Goal: Transaction & Acquisition: Purchase product/service

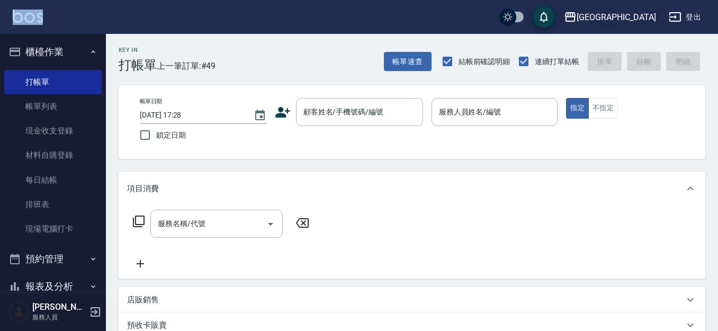
click at [635, 24] on button "[GEOGRAPHIC_DATA]" at bounding box center [610, 17] width 101 height 22
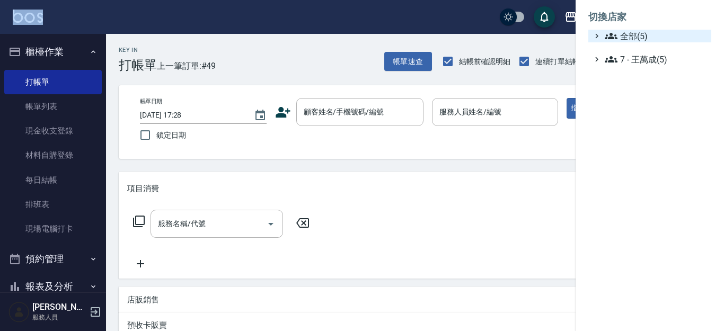
click at [636, 35] on span "全部(5)" at bounding box center [655, 36] width 102 height 13
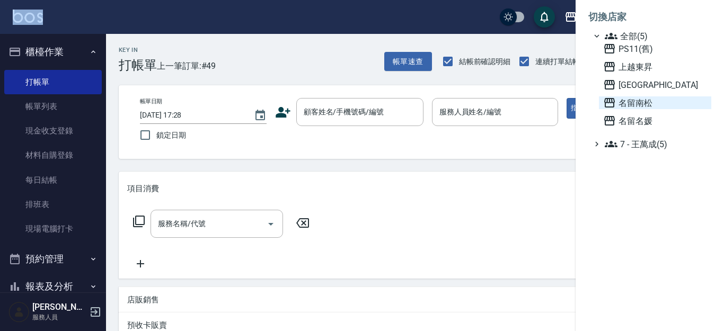
click at [645, 102] on span "名留南松" at bounding box center [655, 102] width 104 height 13
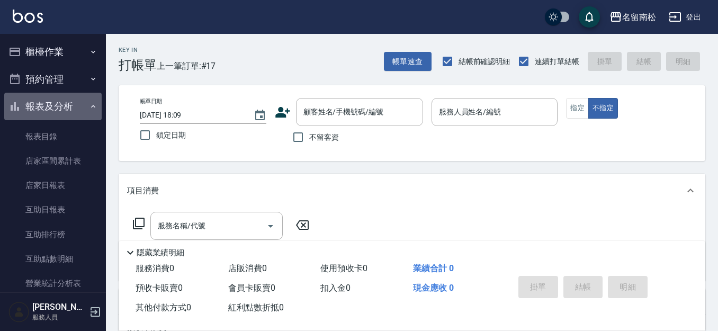
drag, startPoint x: 68, startPoint y: 106, endPoint x: 73, endPoint y: 72, distance: 34.7
click at [68, 103] on button "報表及分析" at bounding box center [52, 107] width 97 height 28
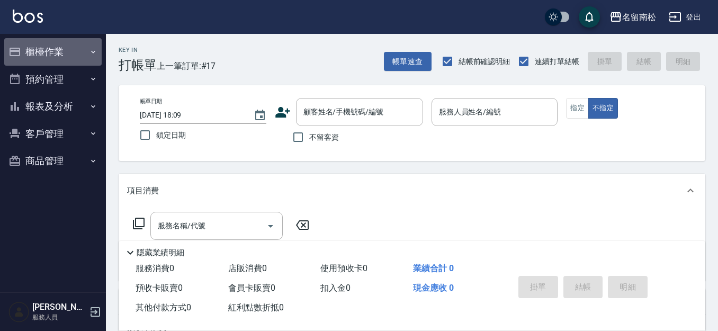
drag, startPoint x: 75, startPoint y: 38, endPoint x: 84, endPoint y: 55, distance: 19.4
click at [76, 41] on button "櫃檯作業" at bounding box center [52, 52] width 97 height 28
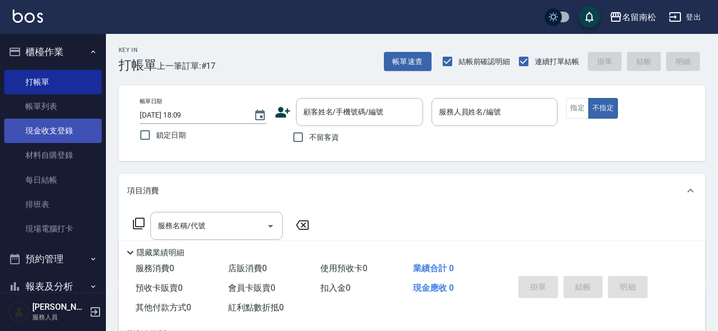
click at [75, 129] on link "現金收支登錄" at bounding box center [52, 131] width 97 height 24
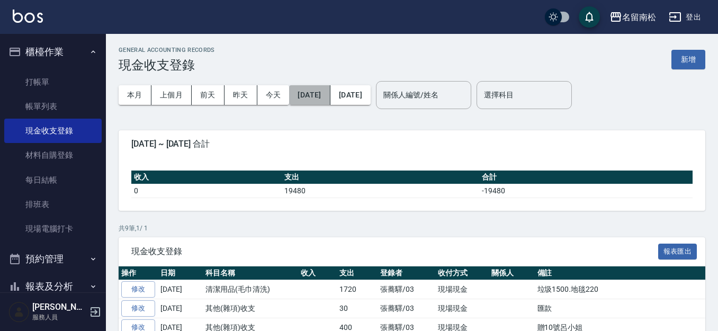
click at [313, 90] on button "[DATE]" at bounding box center [309, 95] width 41 height 20
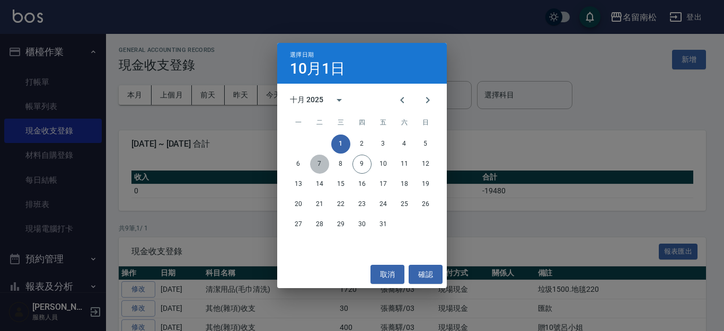
click at [315, 165] on button "7" at bounding box center [319, 164] width 19 height 19
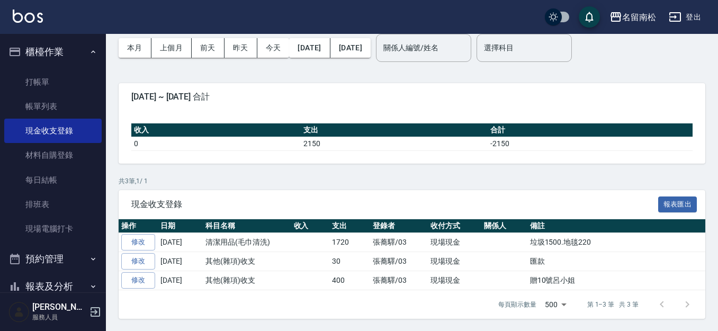
scroll to position [48, 0]
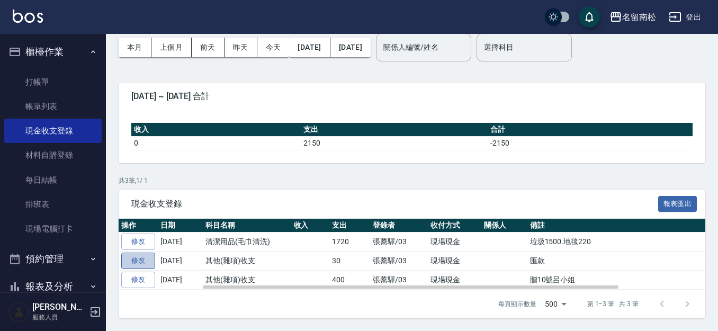
click at [136, 258] on link "修改" at bounding box center [138, 261] width 34 height 16
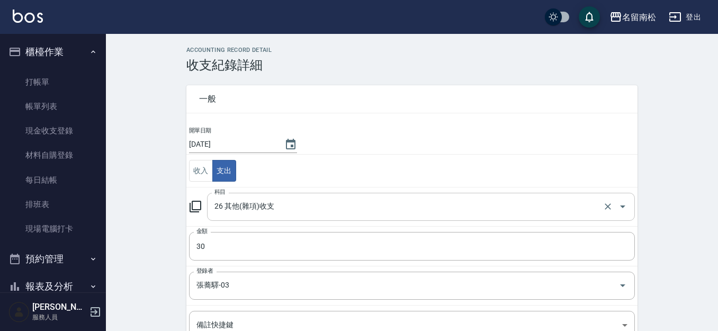
click at [285, 208] on input "26 其他(雜項)收支" at bounding box center [406, 207] width 389 height 19
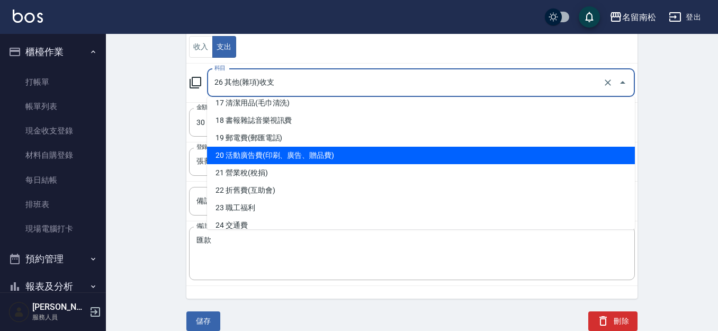
scroll to position [302, 0]
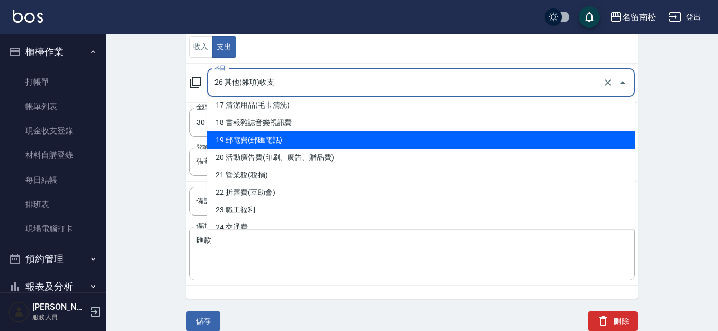
click at [275, 138] on li "19 郵電費(郵匯電話)" at bounding box center [421, 139] width 428 height 17
type input "19 郵電費(郵匯電話)"
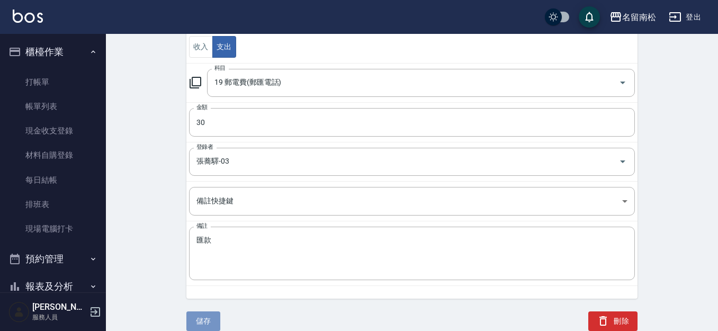
click at [209, 323] on button "儲存" at bounding box center [203, 321] width 34 height 20
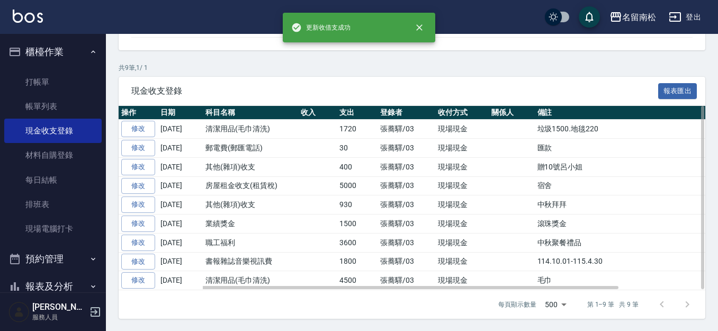
scroll to position [161, 0]
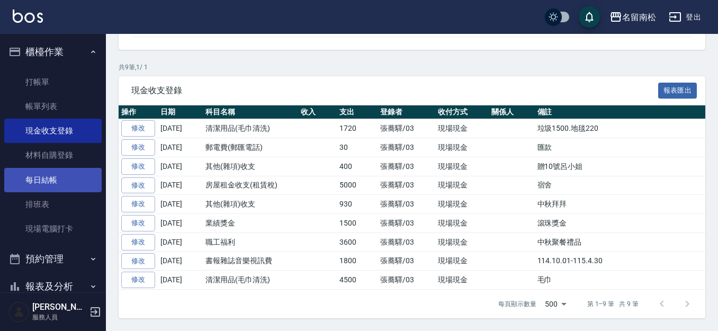
click at [69, 183] on link "每日結帳" at bounding box center [52, 180] width 97 height 24
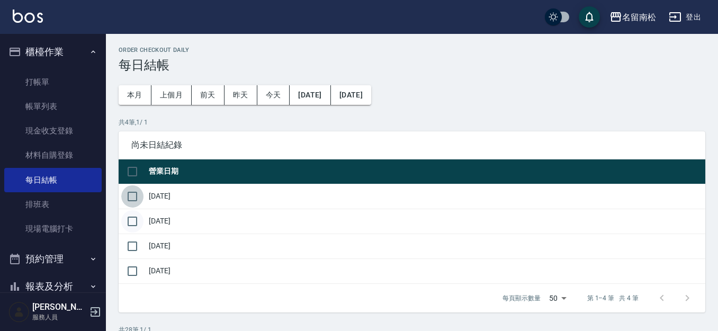
drag, startPoint x: 127, startPoint y: 199, endPoint x: 138, endPoint y: 213, distance: 17.4
click at [130, 200] on input "checkbox" at bounding box center [132, 196] width 22 height 22
checkbox input "true"
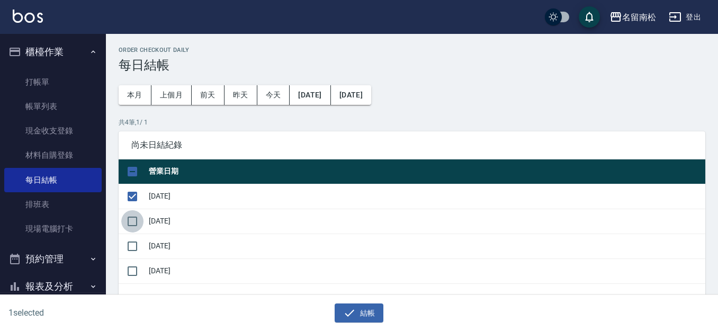
click at [126, 226] on input "checkbox" at bounding box center [132, 221] width 22 height 22
checkbox input "true"
drag, startPoint x: 131, startPoint y: 248, endPoint x: 207, endPoint y: 282, distance: 83.5
click at [141, 248] on input "checkbox" at bounding box center [132, 246] width 22 height 22
checkbox input "true"
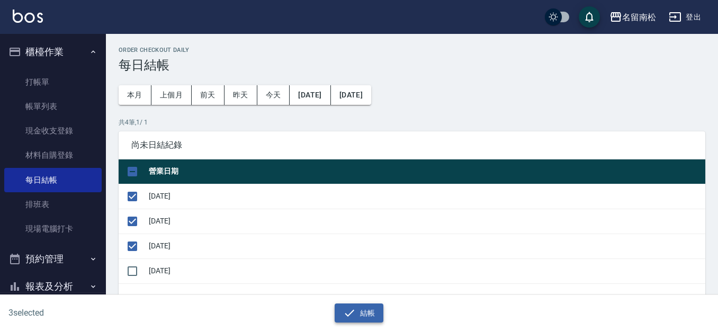
drag, startPoint x: 364, startPoint y: 310, endPoint x: 363, endPoint y: 279, distance: 31.3
click at [365, 309] on button "結帳" at bounding box center [359, 314] width 49 height 20
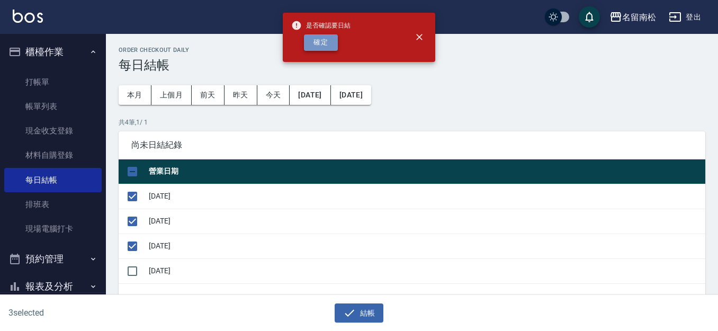
click at [322, 44] on button "確定" at bounding box center [321, 42] width 34 height 16
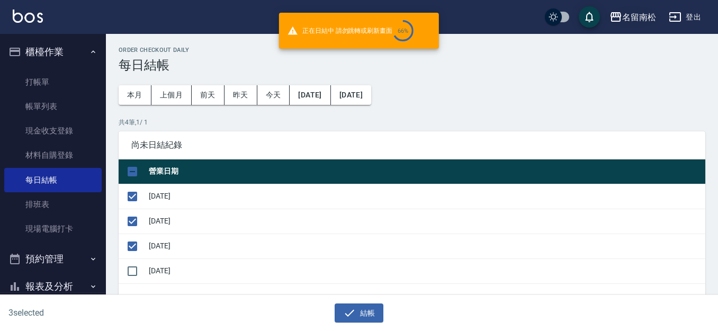
checkbox input "false"
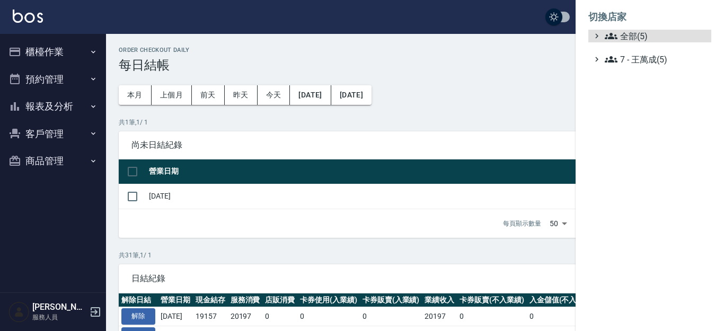
click at [637, 37] on span "全部(5)" at bounding box center [655, 36] width 102 height 13
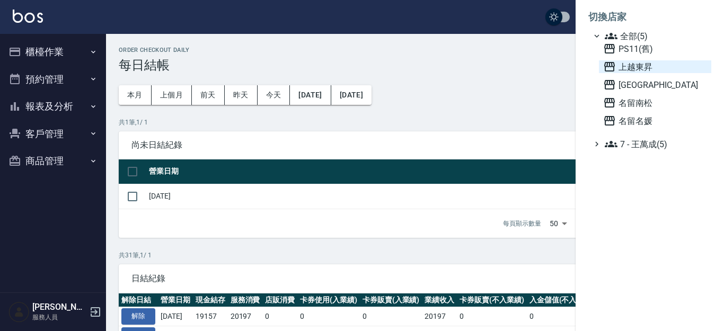
click at [645, 66] on span "上越東昇" at bounding box center [655, 66] width 104 height 13
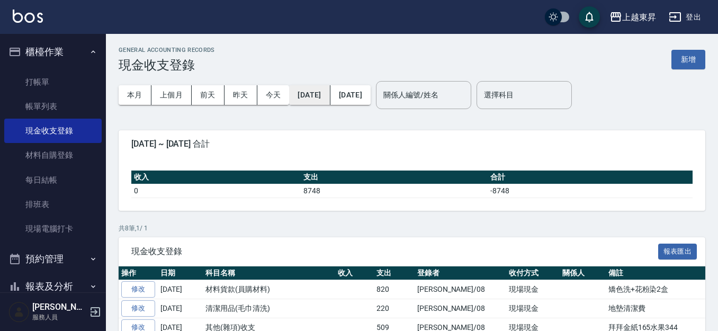
click at [314, 97] on button "[DATE]" at bounding box center [309, 95] width 41 height 20
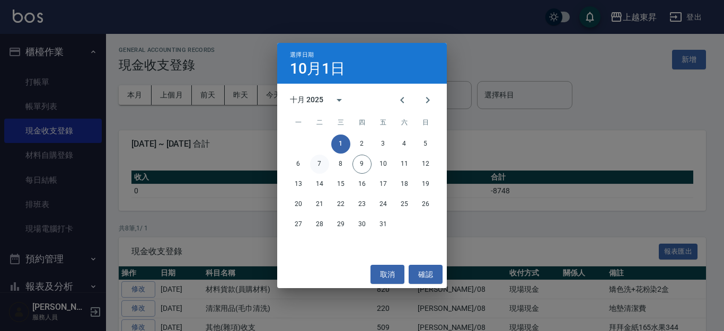
drag, startPoint x: 330, startPoint y: 163, endPoint x: 311, endPoint y: 164, distance: 19.1
click at [328, 163] on div "6 7 8 9 10 11 12" at bounding box center [361, 164] width 169 height 19
click at [318, 163] on button "7" at bounding box center [319, 164] width 19 height 19
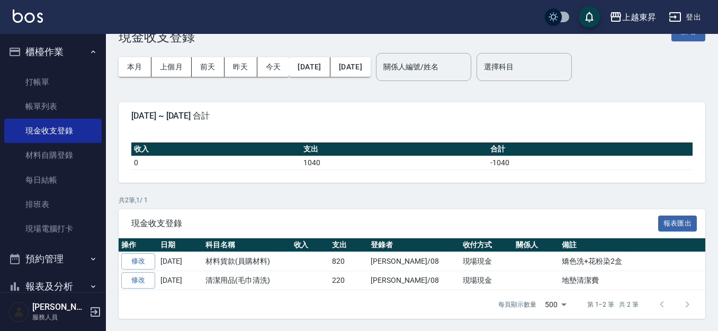
scroll to position [29, 0]
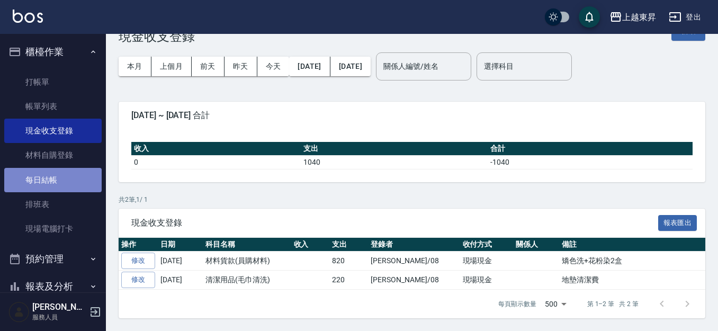
click at [59, 178] on link "每日結帳" at bounding box center [52, 180] width 97 height 24
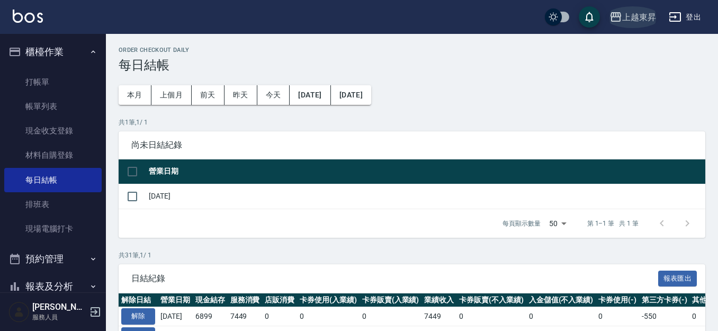
click at [630, 15] on div "上越東昇" at bounding box center [639, 17] width 34 height 13
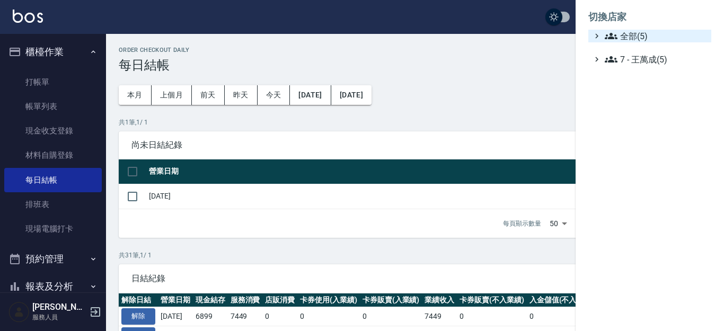
click at [637, 38] on span "全部(5)" at bounding box center [655, 36] width 102 height 13
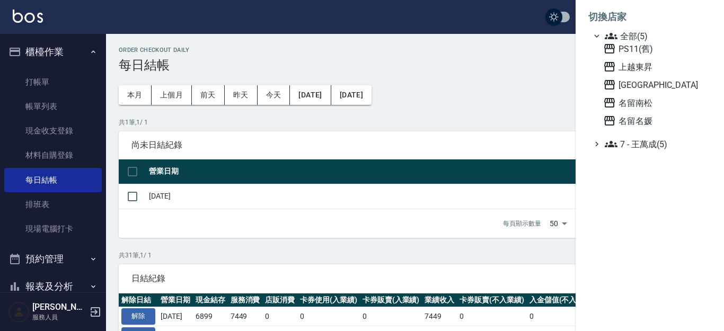
drag, startPoint x: 625, startPoint y: 84, endPoint x: 97, endPoint y: 103, distance: 527.9
click at [626, 84] on span "[GEOGRAPHIC_DATA]" at bounding box center [655, 84] width 104 height 13
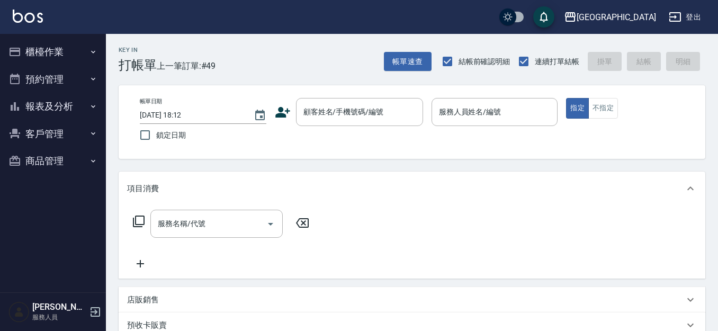
click at [65, 131] on ul "櫃檯作業 打帳單 帳單列表 現金收支登錄 材料自購登錄 每日結帳 排班表 現場電腦打卡 預約管理 預約管理 單日預約紀錄 單週預約紀錄 報表及分析 報表目錄 …" at bounding box center [52, 106] width 97 height 145
click at [58, 103] on button "報表及分析" at bounding box center [52, 107] width 97 height 28
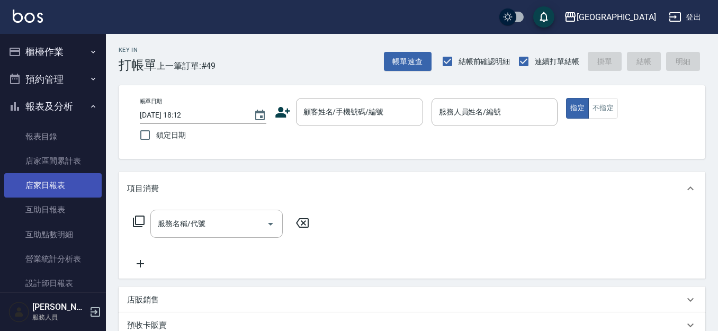
click at [69, 185] on link "店家日報表" at bounding box center [52, 185] width 97 height 24
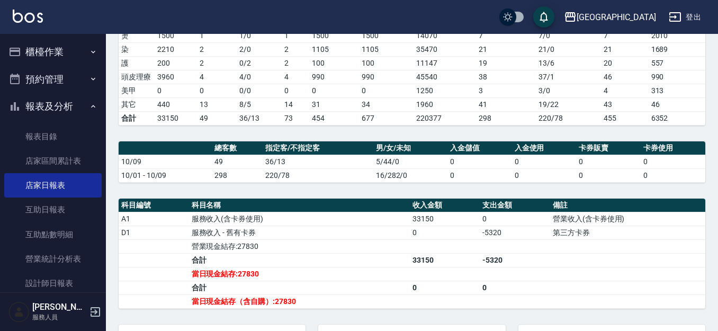
scroll to position [199, 0]
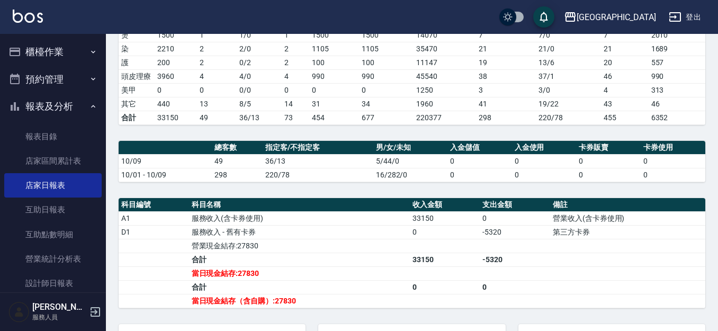
drag, startPoint x: 59, startPoint y: 103, endPoint x: 58, endPoint y: 83, distance: 20.2
click at [58, 99] on button "報表及分析" at bounding box center [52, 107] width 97 height 28
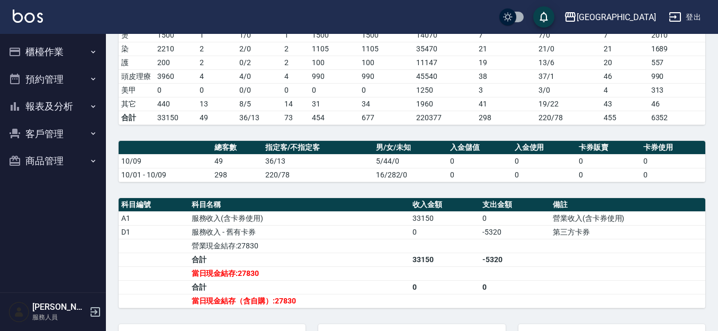
click at [67, 55] on button "櫃檯作業" at bounding box center [52, 52] width 97 height 28
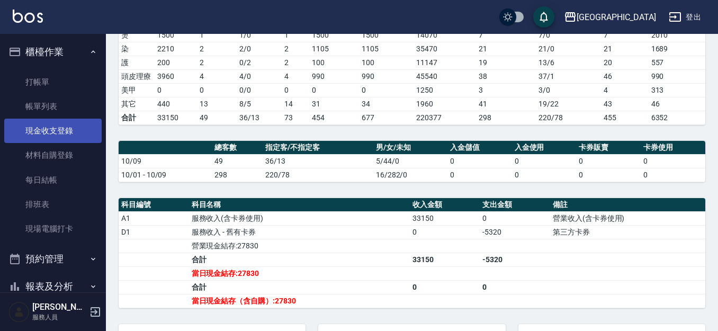
click at [68, 133] on link "現金收支登錄" at bounding box center [52, 131] width 97 height 24
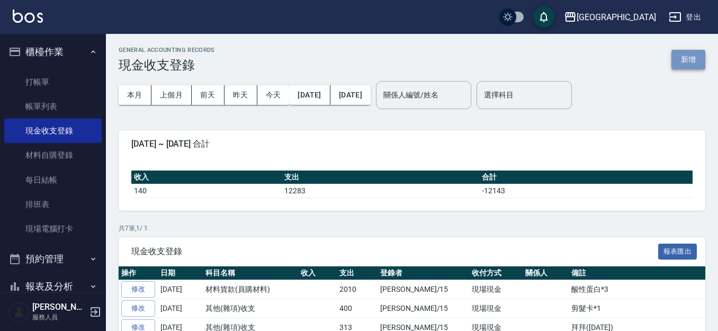
click at [684, 60] on button "新增" at bounding box center [689, 60] width 34 height 20
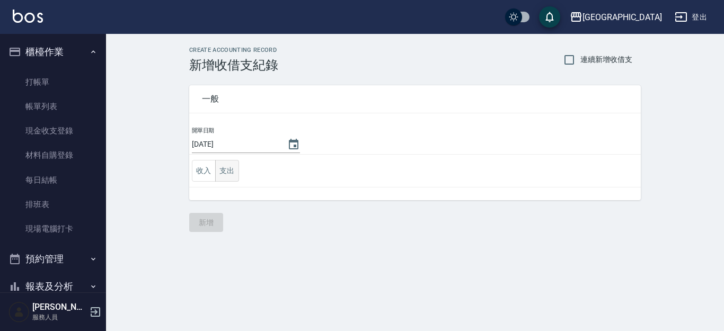
drag, startPoint x: 229, startPoint y: 169, endPoint x: 216, endPoint y: 166, distance: 13.6
click at [229, 169] on button "支出" at bounding box center [227, 171] width 24 height 22
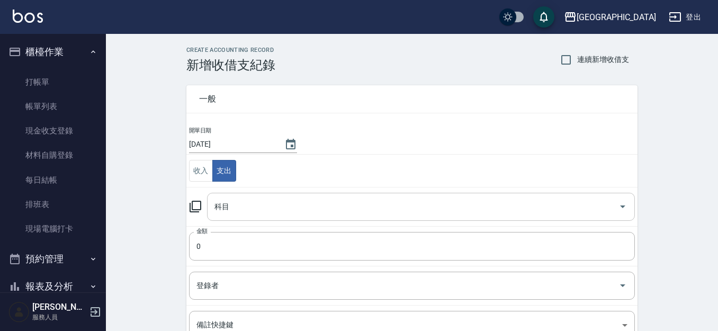
click at [240, 206] on input "科目" at bounding box center [413, 207] width 403 height 19
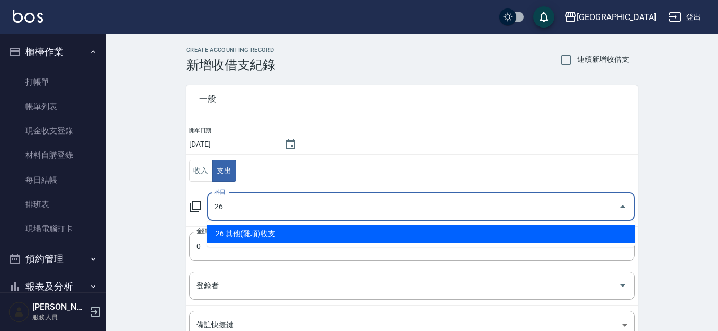
click at [252, 230] on li "26 其他(雜項)收支" at bounding box center [421, 233] width 428 height 17
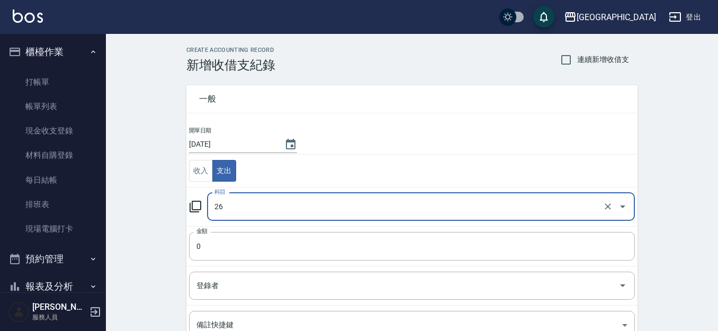
type input "26 其他(雜項)收支"
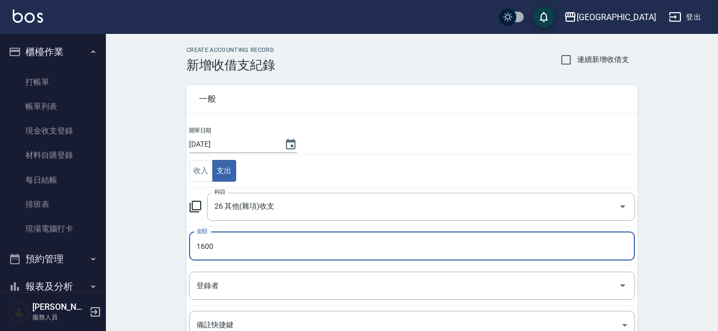
type input "1600"
click at [211, 283] on div "登錄者 登錄者" at bounding box center [412, 286] width 446 height 28
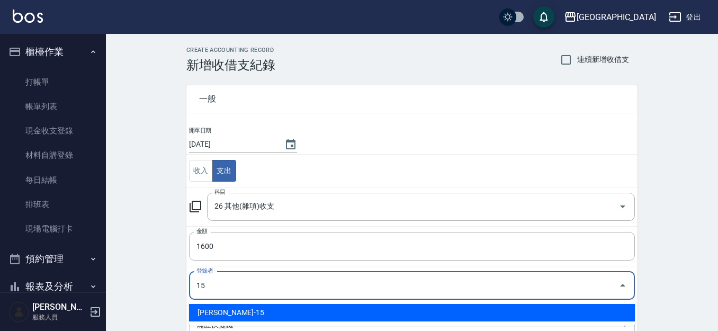
click at [254, 316] on li "[PERSON_NAME]-15" at bounding box center [412, 312] width 446 height 17
type input "[PERSON_NAME]-15"
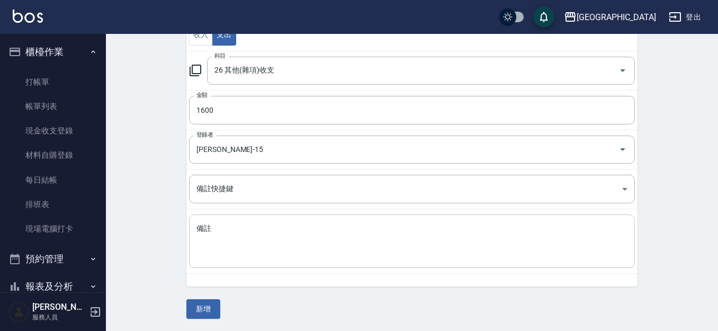
scroll to position [137, 0]
drag, startPoint x: 192, startPoint y: 231, endPoint x: 370, endPoint y: 231, distance: 177.4
click at [195, 231] on div "x 備註" at bounding box center [412, 240] width 446 height 53
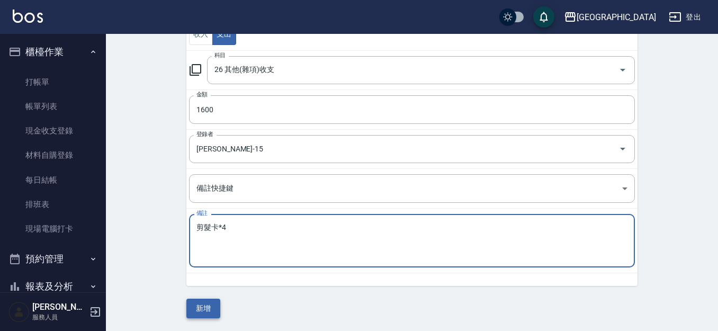
type textarea "剪髮卡*4"
drag, startPoint x: 206, startPoint y: 309, endPoint x: 207, endPoint y: 304, distance: 5.4
click at [206, 308] on button "新增" at bounding box center [203, 309] width 34 height 20
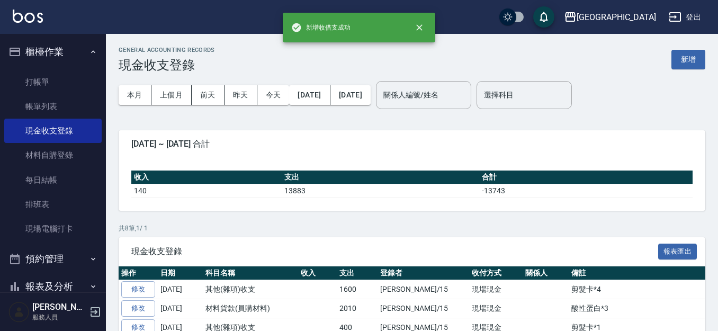
click at [63, 51] on button "櫃檯作業" at bounding box center [52, 52] width 97 height 28
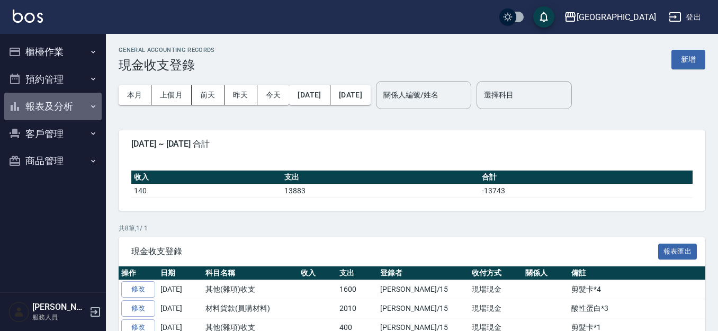
click at [53, 109] on button "報表及分析" at bounding box center [52, 107] width 97 height 28
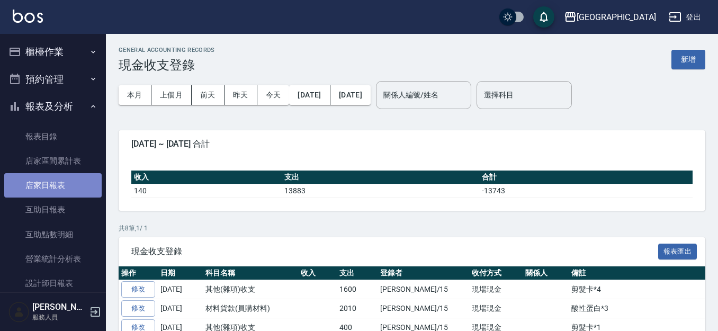
click at [68, 188] on link "店家日報表" at bounding box center [52, 185] width 97 height 24
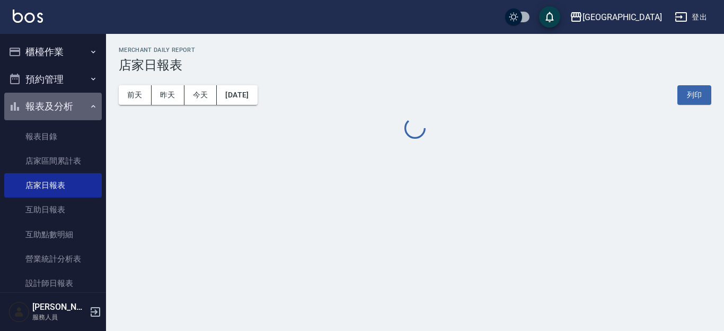
drag, startPoint x: 61, startPoint y: 103, endPoint x: 62, endPoint y: 93, distance: 9.5
click at [61, 102] on button "報表及分析" at bounding box center [52, 107] width 97 height 28
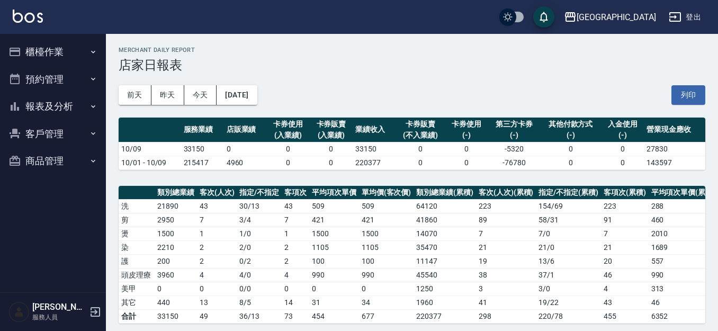
click at [61, 51] on button "櫃檯作業" at bounding box center [52, 52] width 97 height 28
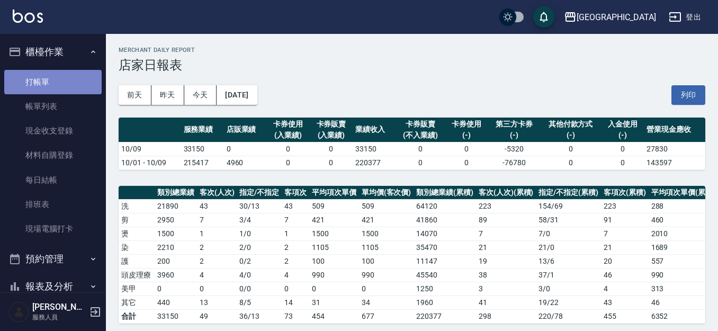
click at [58, 74] on link "打帳單" at bounding box center [52, 82] width 97 height 24
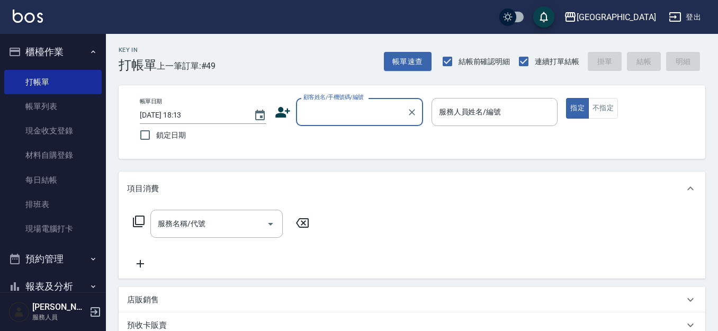
click at [355, 116] on input "顧客姓名/手機號碼/編號" at bounding box center [352, 112] width 102 height 19
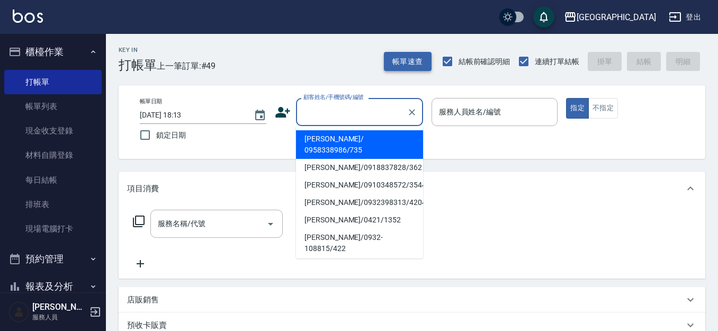
click at [409, 63] on button "帳單速查" at bounding box center [408, 62] width 48 height 20
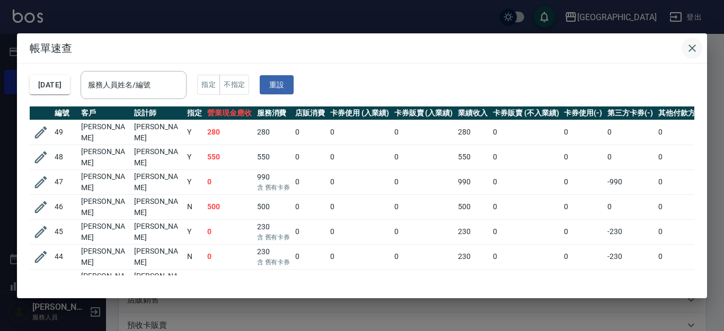
click at [691, 49] on icon "button" at bounding box center [691, 47] width 7 height 7
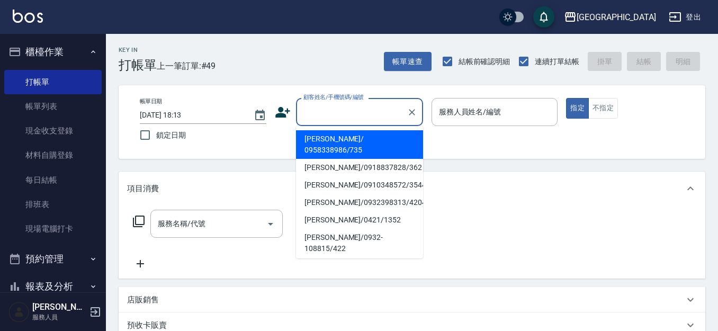
drag, startPoint x: 352, startPoint y: 117, endPoint x: 0, endPoint y: 7, distance: 368.6
click at [348, 116] on input "顧客姓名/手機號碼/編號" at bounding box center [352, 112] width 102 height 19
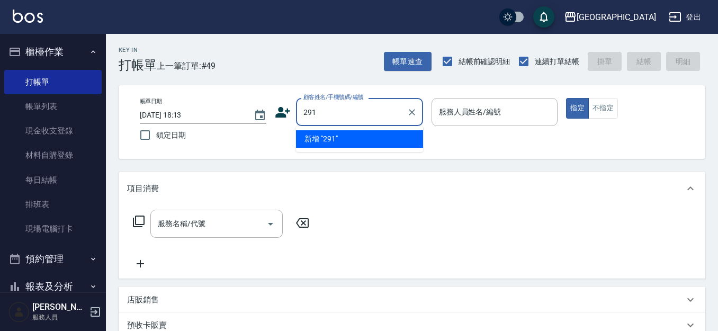
type input "291"
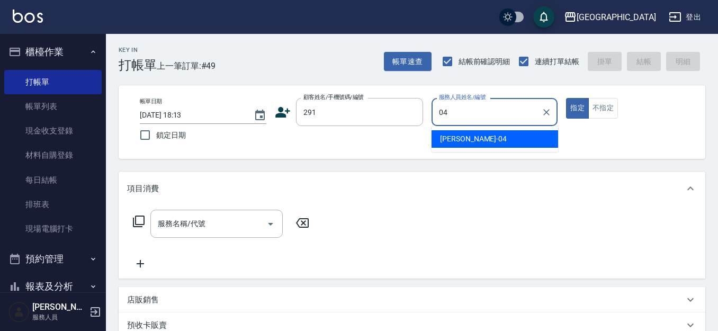
type input "[PERSON_NAME]-04"
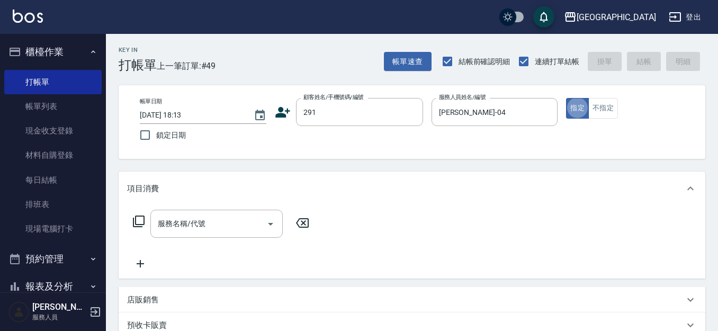
type button "true"
type input "[PERSON_NAME]/291/291"
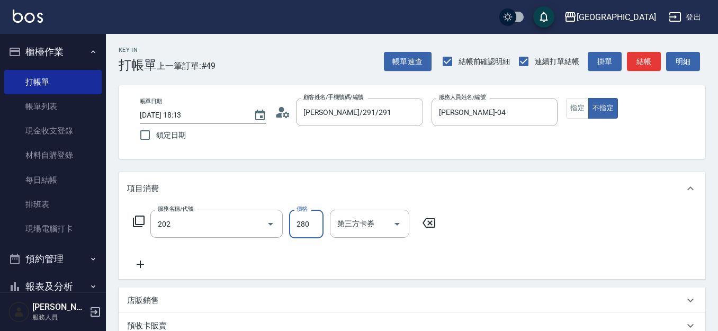
type input "洗髮[280](202)"
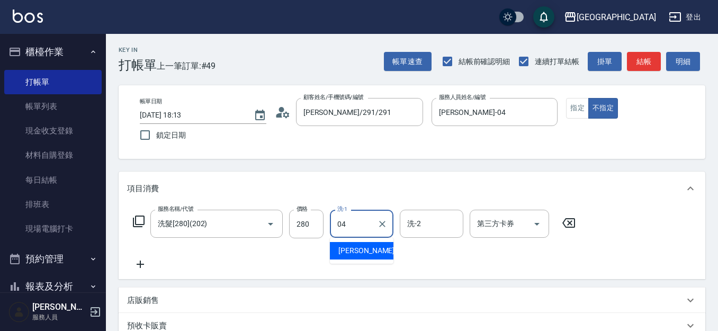
type input "[PERSON_NAME]-04"
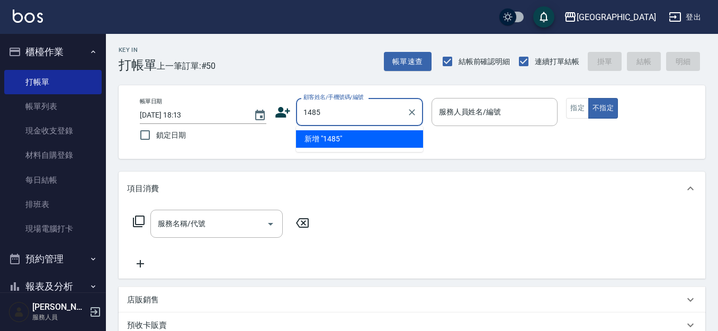
type input "1485"
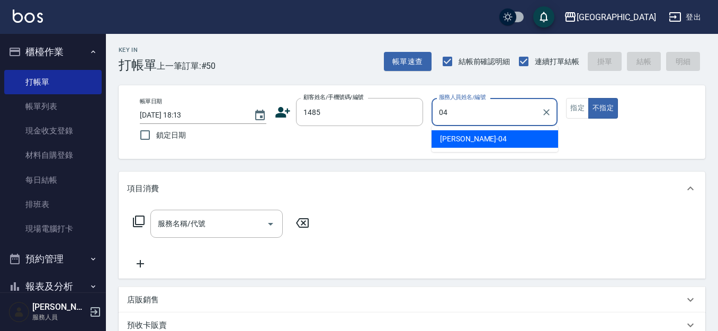
type input "[PERSON_NAME]-04"
type button "false"
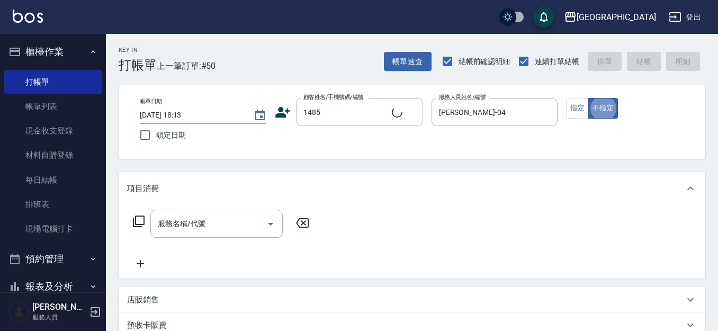
type input "[PERSON_NAME]/0979103171/1485"
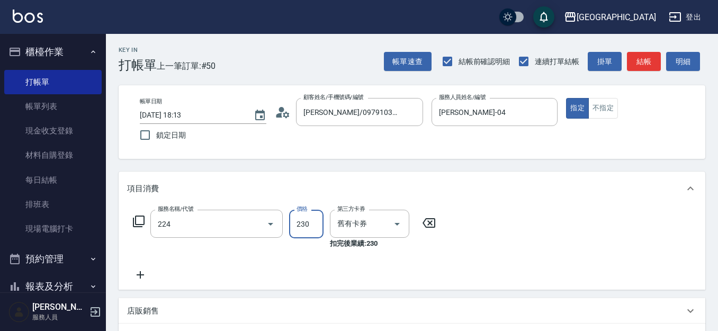
type input "洗髮(卡)230(224)"
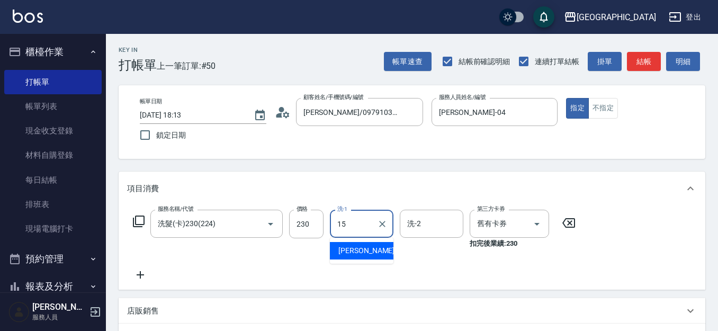
type input "[PERSON_NAME]-15"
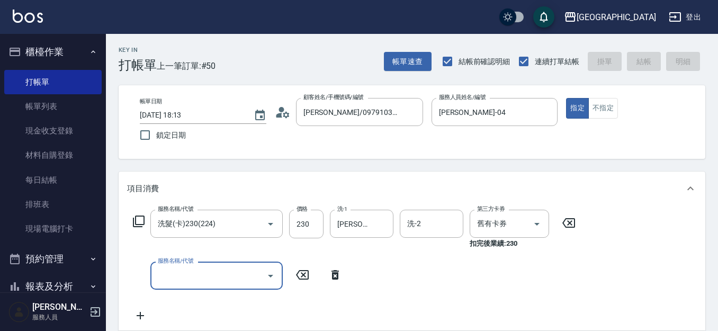
type input "[DATE] 18:14"
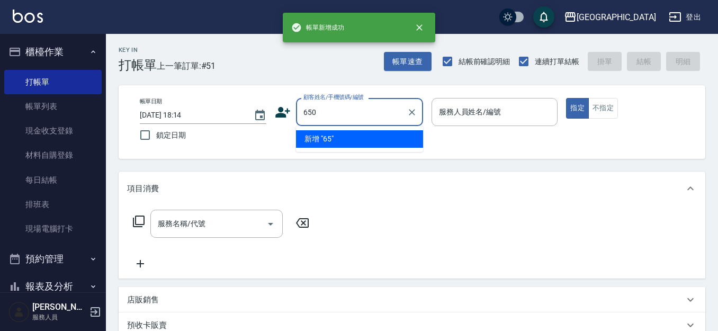
type input "650"
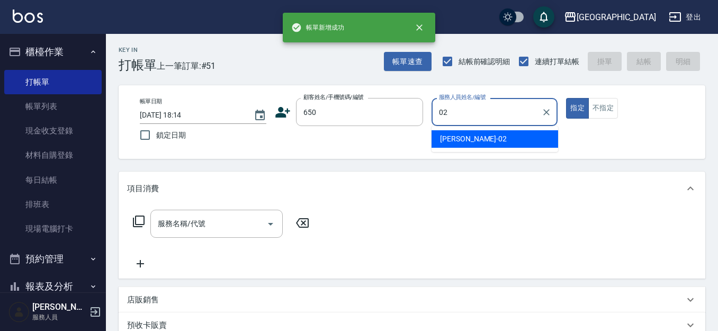
type input "[PERSON_NAME]-02"
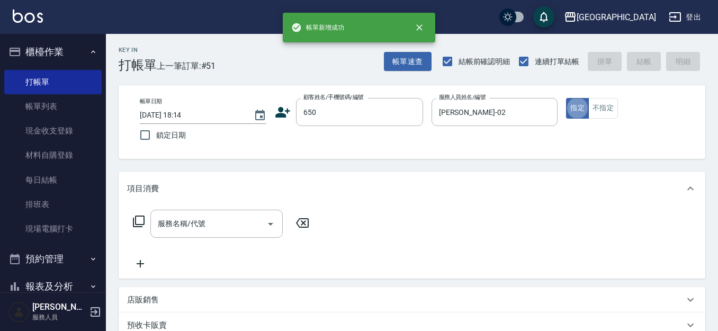
type input "2"
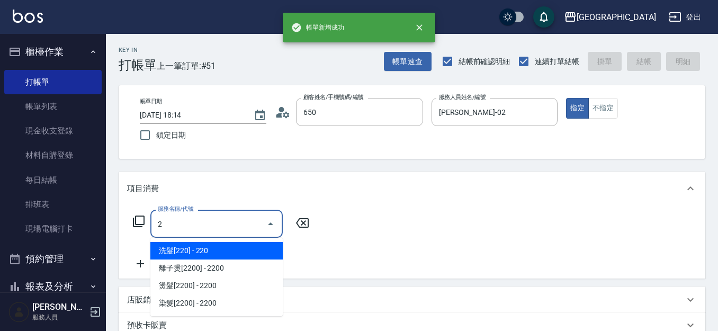
type input "[PERSON_NAME]/0920099189/650"
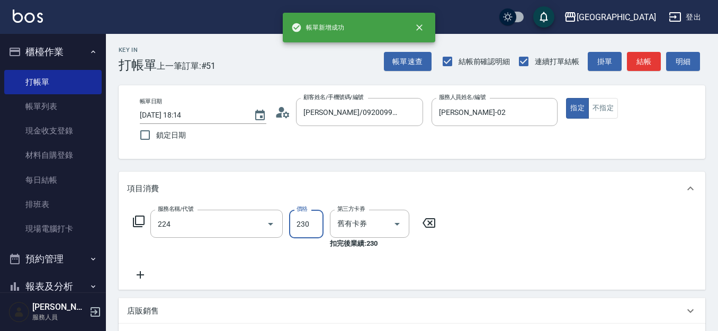
type input "洗髮(卡)230(224)"
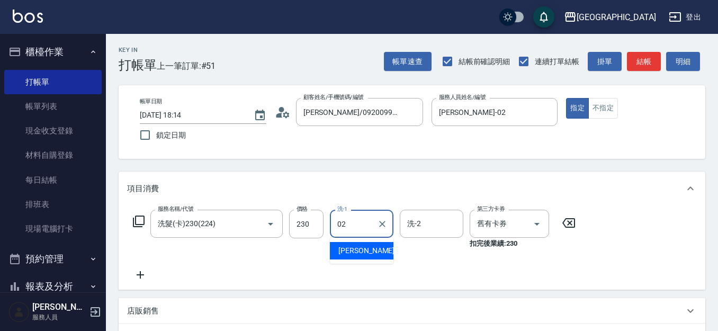
type input "[PERSON_NAME]-02"
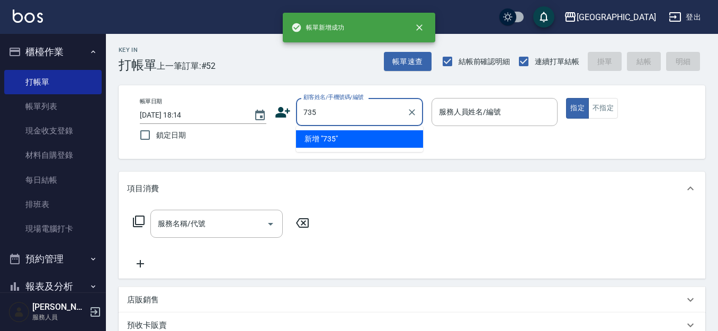
type input "735"
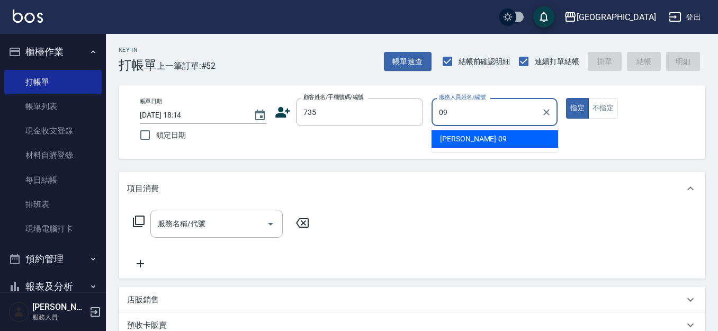
type input "[PERSON_NAME]-09"
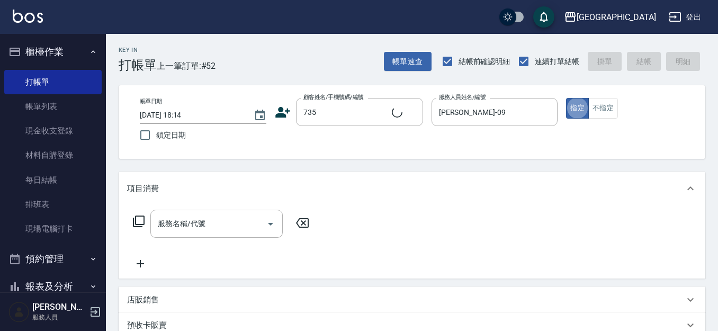
type input "[PERSON_NAME]/ 0958338986/735"
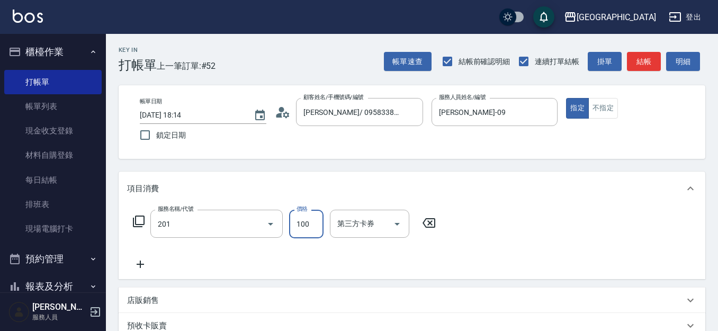
type input "洗髮[100](201)"
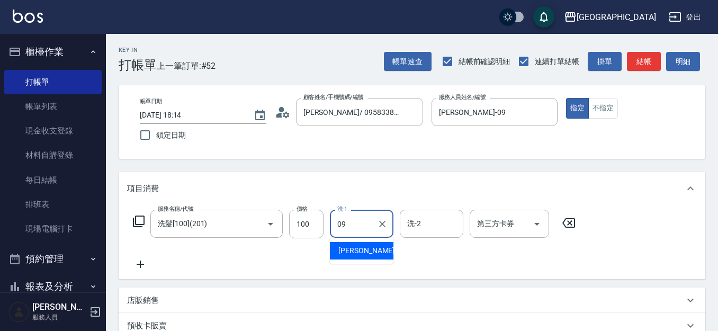
type input "[PERSON_NAME]-09"
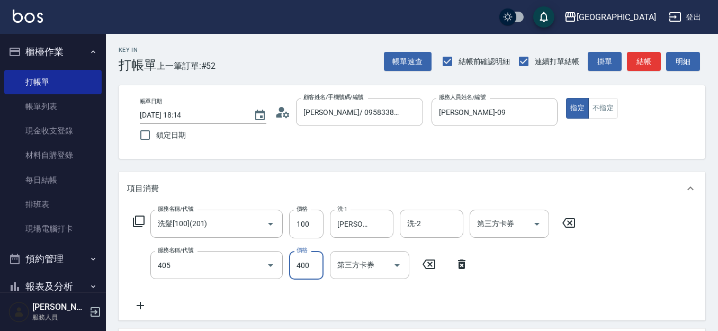
type input "剪髮(400)(405)"
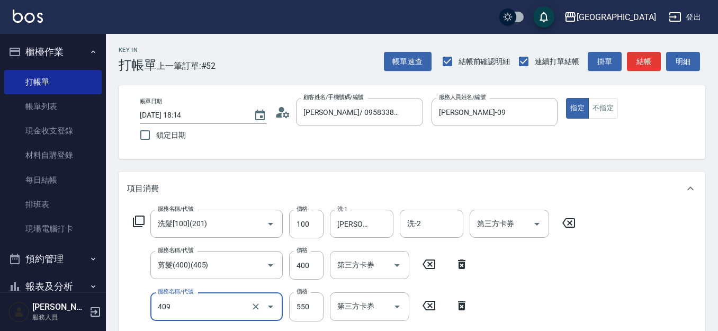
type input "剪髮(550)(409)"
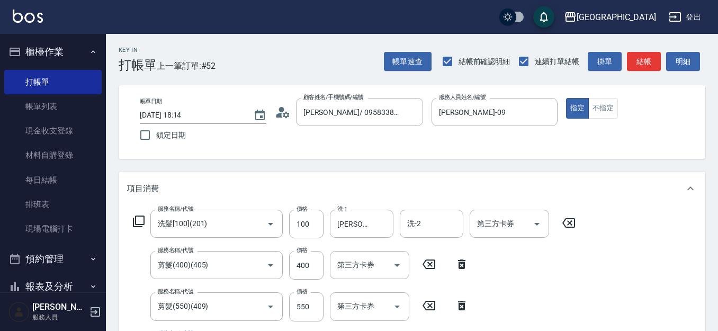
scroll to position [182, 0]
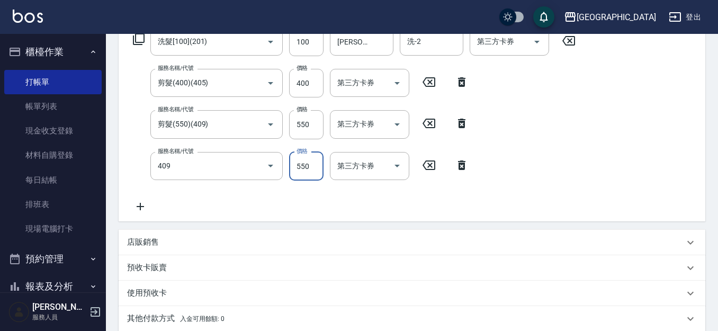
type input "剪髮(550)(409)"
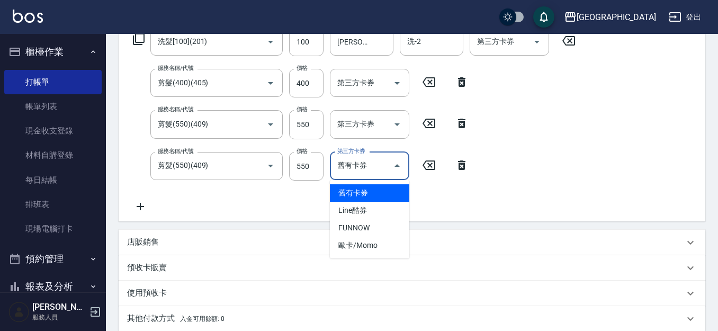
type input "舊有卡券"
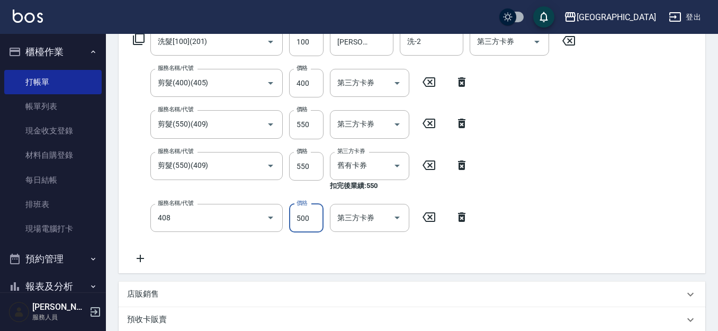
type input "剪髮(500)(408)"
click at [380, 164] on icon "Clear" at bounding box center [382, 166] width 6 height 6
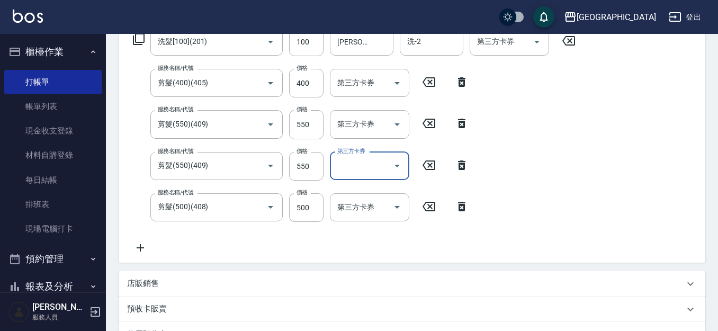
click at [497, 172] on div "服務名稱/代號 洗髮[100](201) 服務名稱/代號 價格 100 價格 洗-1 [PERSON_NAME]-09 洗-1 洗-2 洗-2 第三方卡券 第…" at bounding box center [354, 141] width 455 height 227
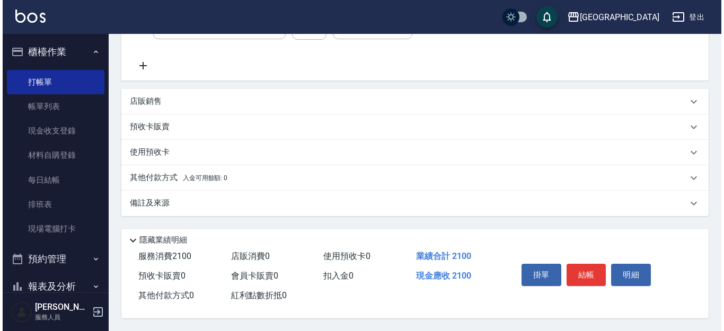
scroll to position [369, 0]
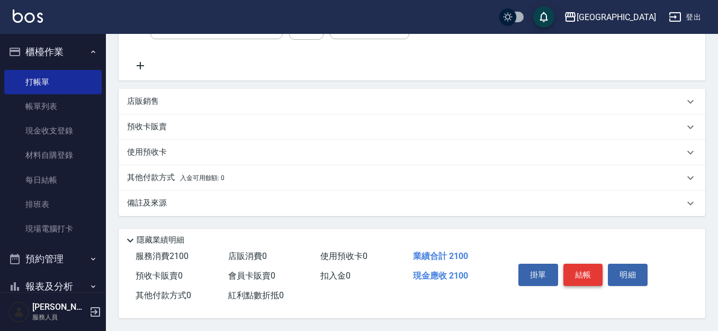
click at [590, 267] on button "結帳" at bounding box center [584, 275] width 40 height 22
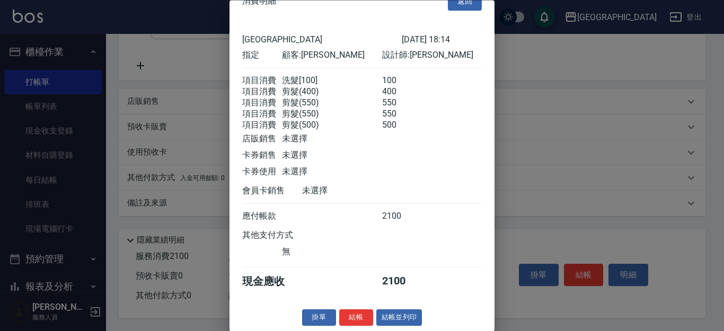
scroll to position [41, 0]
click at [349, 318] on button "結帳" at bounding box center [356, 318] width 34 height 16
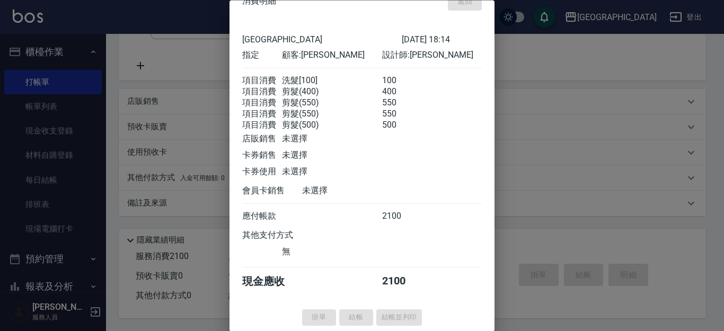
type input "[DATE] 18:15"
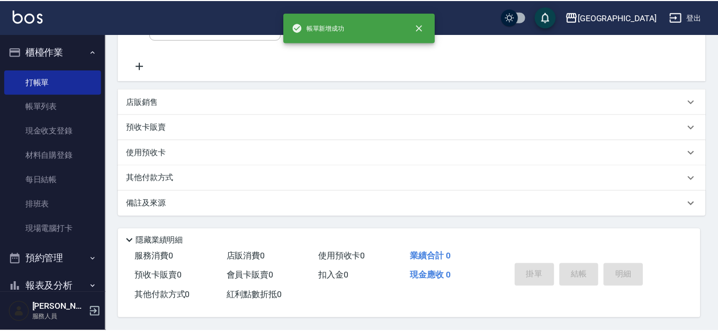
scroll to position [0, 0]
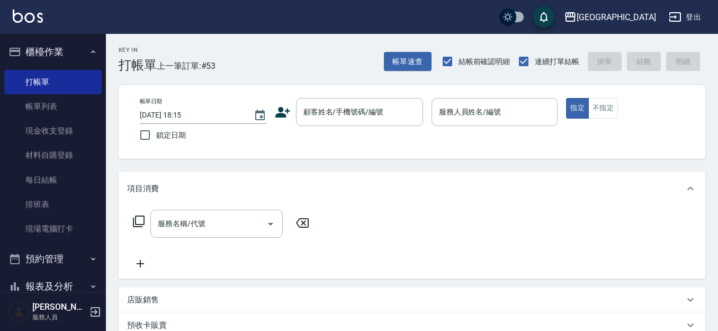
drag, startPoint x: 346, startPoint y: 304, endPoint x: 461, endPoint y: 282, distance: 117.0
click at [347, 303] on div "店販銷售" at bounding box center [405, 299] width 557 height 11
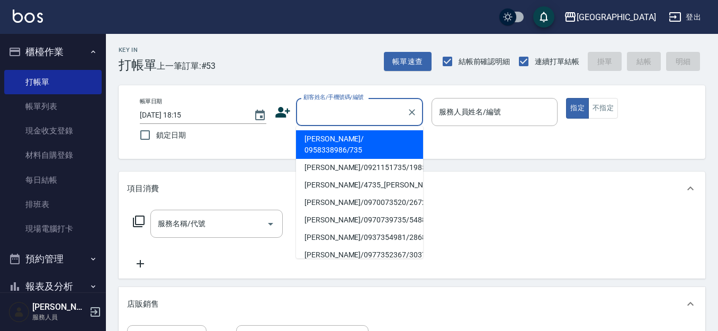
click at [318, 118] on input "顧客姓名/手機號碼/編號" at bounding box center [352, 112] width 102 height 19
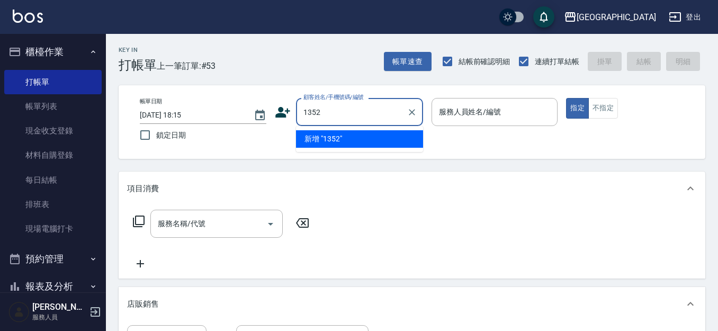
type input "1352"
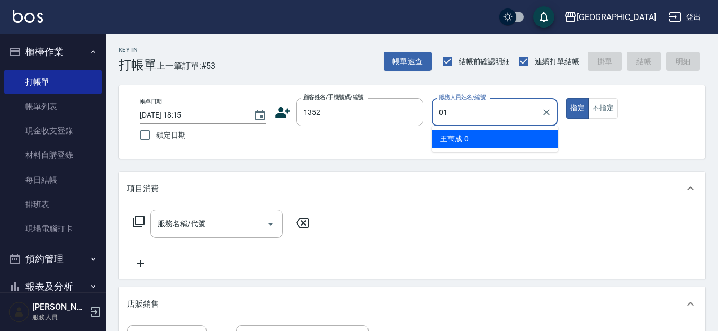
type input "[PERSON_NAME]-01"
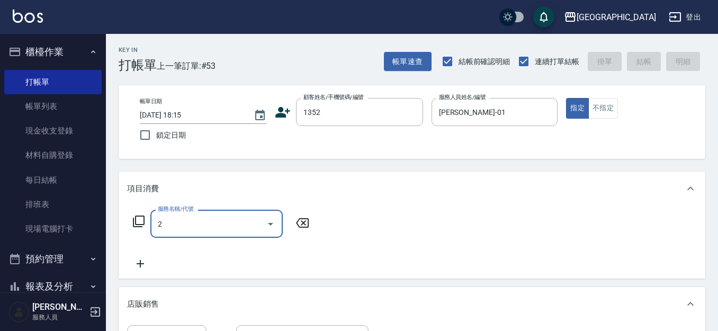
type input "21"
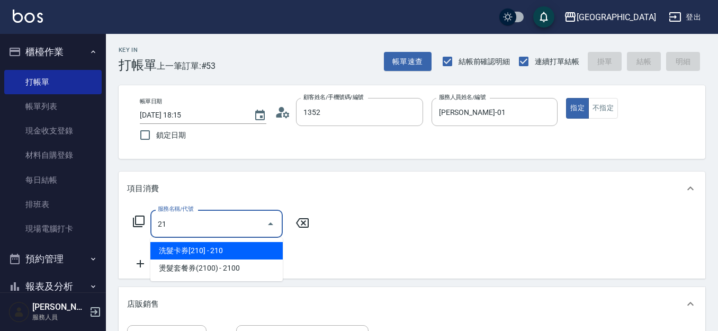
type input "[PERSON_NAME]/0421/1352"
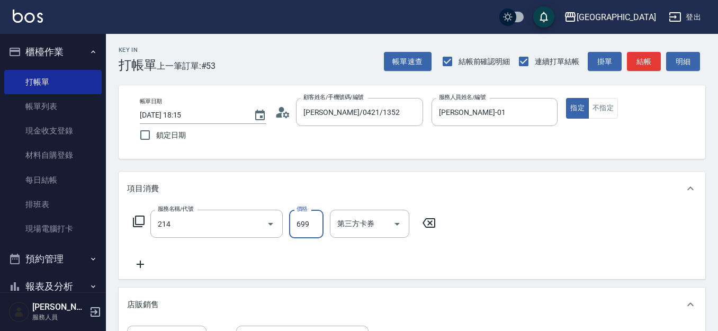
type input "滾珠洗髪699(214)"
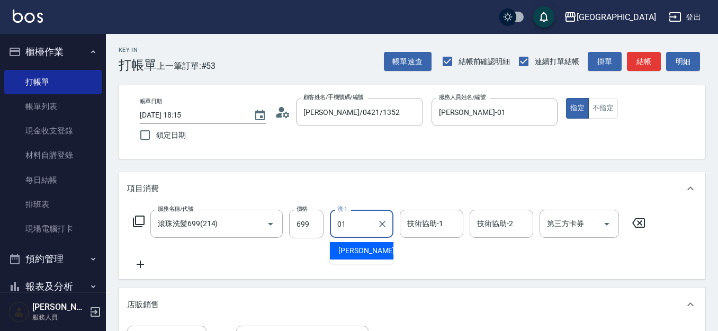
type input "[PERSON_NAME]-01"
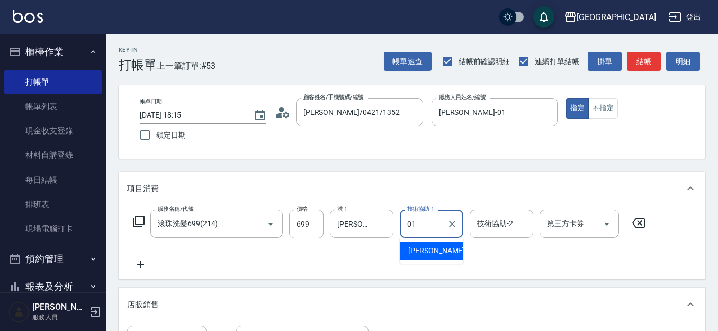
type input "[PERSON_NAME]-01"
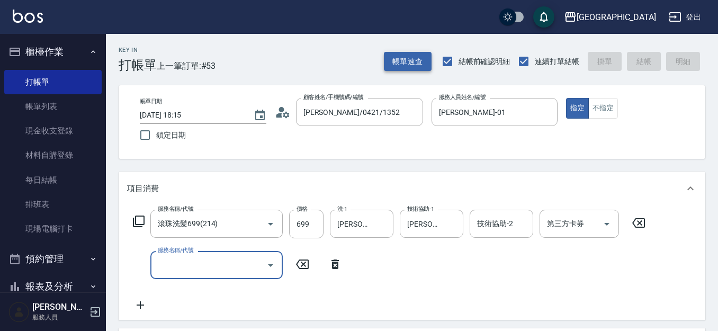
type input "[DATE] 18:37"
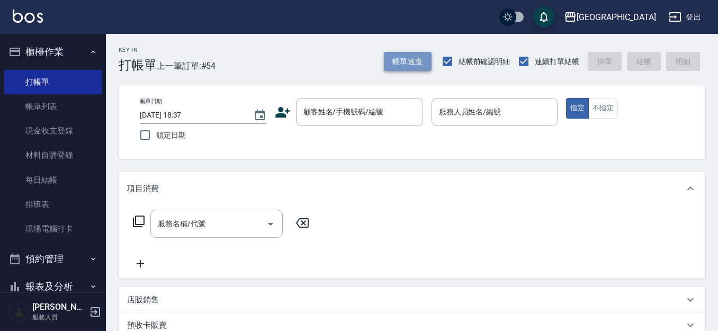
click at [412, 61] on button "帳單速查" at bounding box center [408, 62] width 48 height 20
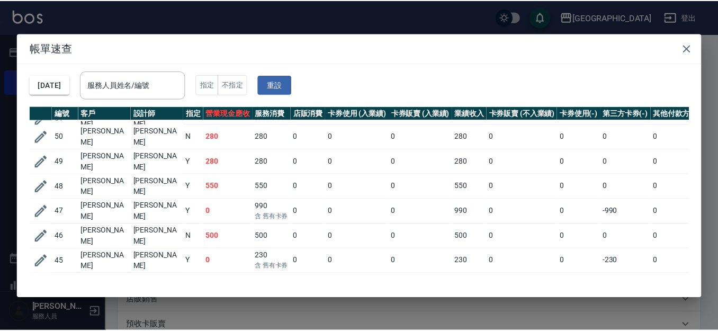
scroll to position [96, 0]
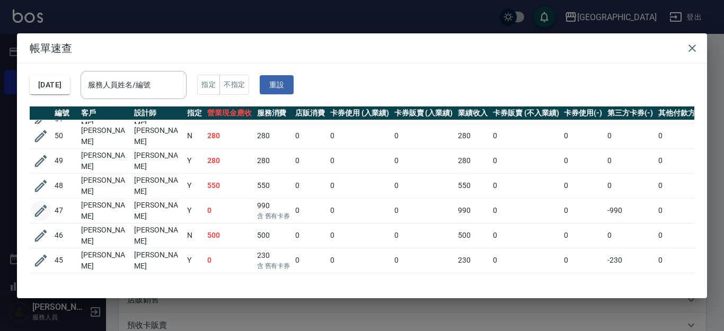
click at [37, 204] on icon "button" at bounding box center [41, 210] width 12 height 12
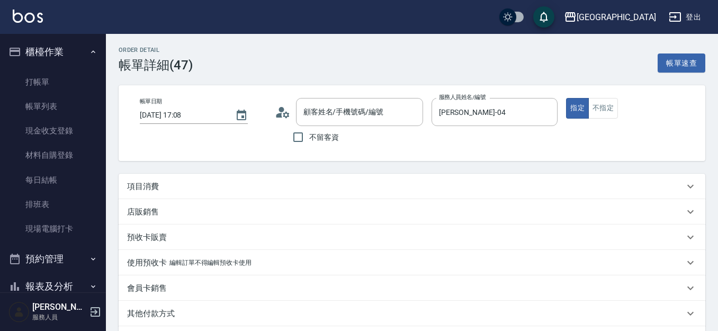
type input "[DATE] 17:08"
type input "[PERSON_NAME]-04"
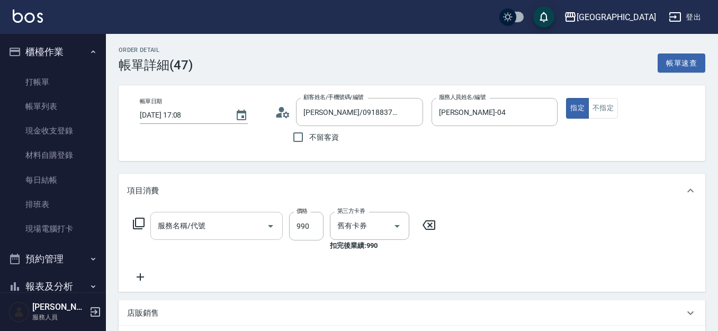
type input "[PERSON_NAME]/0918837828/362"
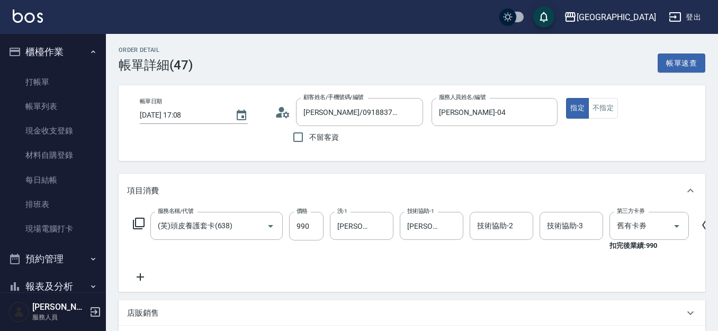
type input "(芙)頭皮養護套卡(638)"
click at [142, 274] on icon at bounding box center [140, 277] width 26 height 13
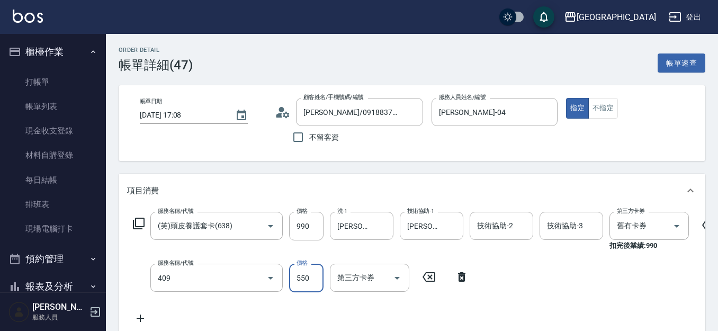
type input "剪髮(550)(409)"
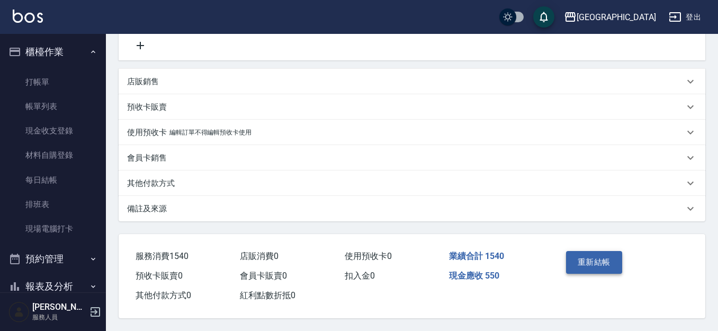
scroll to position [287, 0]
click at [605, 261] on button "重新結帳" at bounding box center [594, 262] width 56 height 22
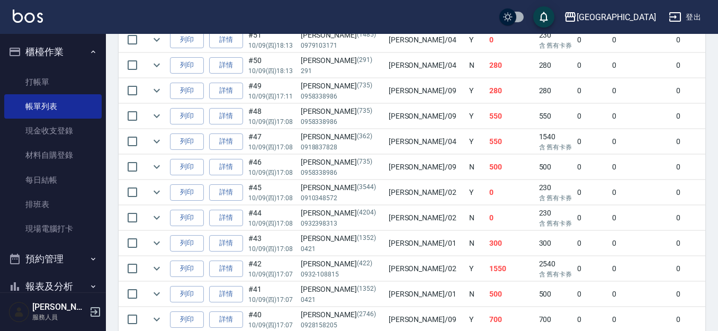
scroll to position [397, 0]
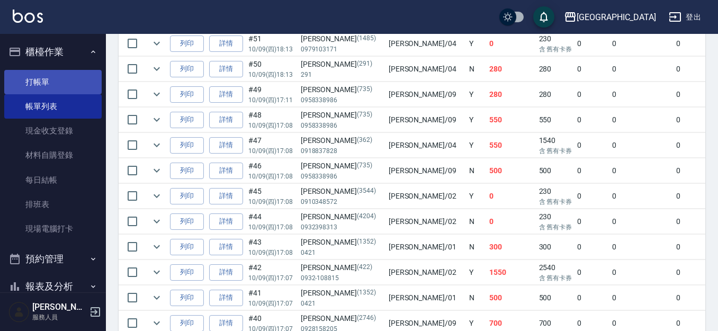
click at [50, 81] on link "打帳單" at bounding box center [52, 82] width 97 height 24
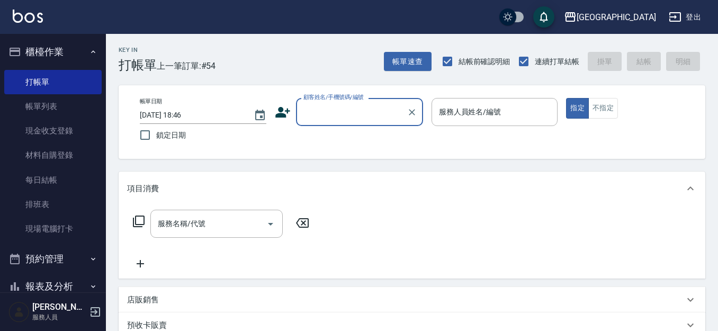
click at [48, 52] on button "櫃檯作業" at bounding box center [52, 52] width 97 height 28
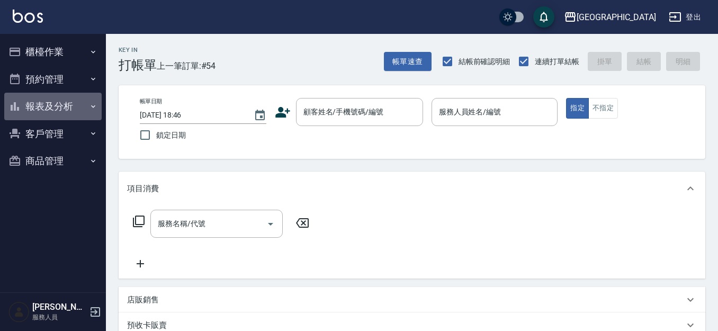
drag, startPoint x: 48, startPoint y: 105, endPoint x: 62, endPoint y: 113, distance: 15.6
click at [50, 105] on button "報表及分析" at bounding box center [52, 107] width 97 height 28
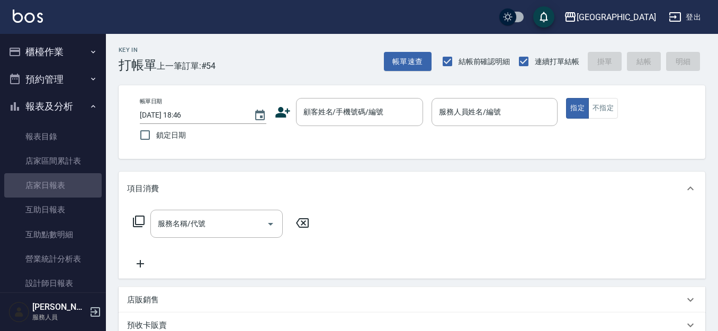
drag, startPoint x: 74, startPoint y: 185, endPoint x: 113, endPoint y: 175, distance: 40.0
click at [75, 183] on link "店家日報表" at bounding box center [52, 185] width 97 height 24
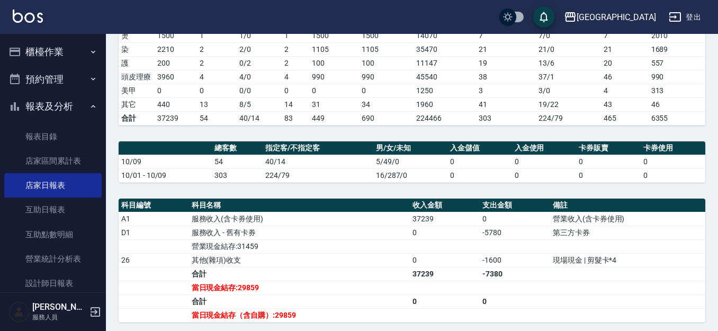
scroll to position [199, 0]
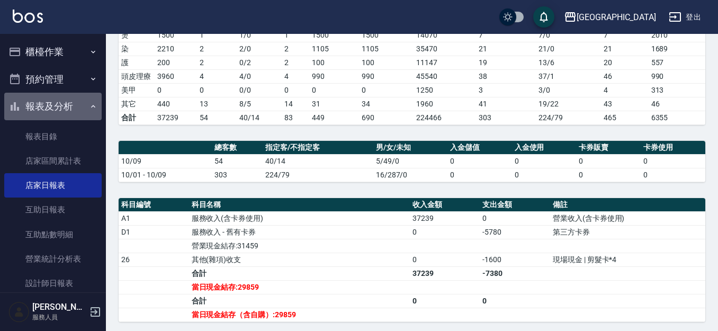
click at [60, 106] on button "報表及分析" at bounding box center [52, 107] width 97 height 28
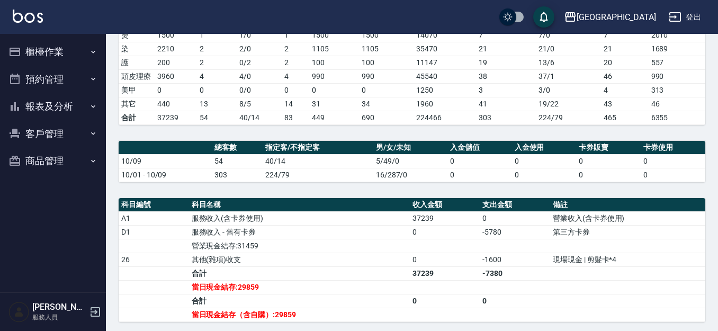
click at [59, 53] on button "櫃檯作業" at bounding box center [52, 52] width 97 height 28
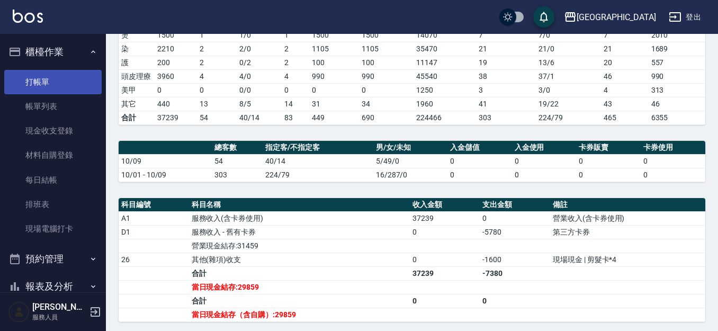
click at [64, 80] on link "打帳單" at bounding box center [52, 82] width 97 height 24
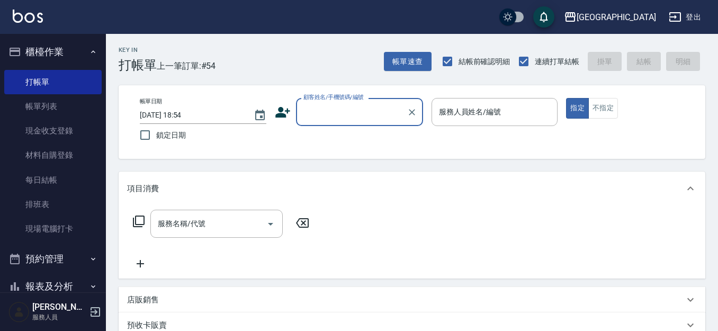
click at [59, 50] on button "櫃檯作業" at bounding box center [52, 52] width 97 height 28
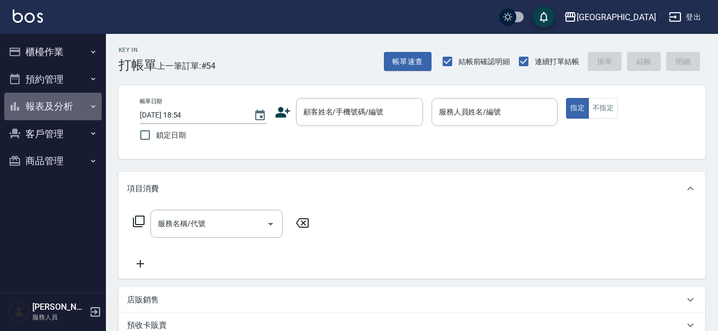
click at [57, 110] on button "報表及分析" at bounding box center [52, 107] width 97 height 28
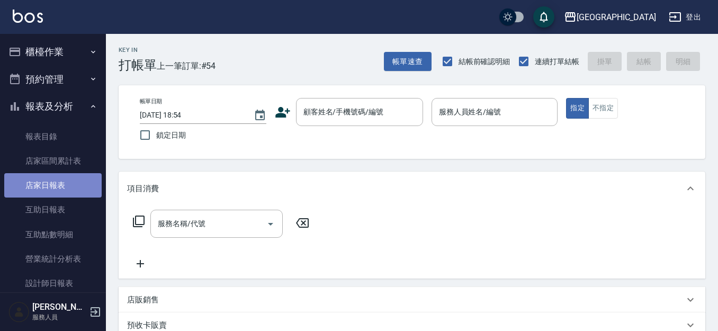
click at [65, 180] on link "店家日報表" at bounding box center [52, 185] width 97 height 24
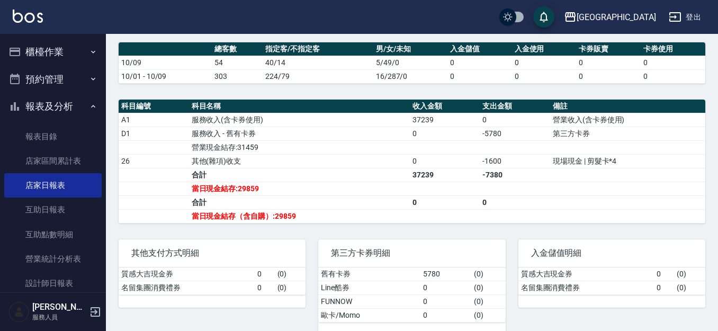
scroll to position [298, 0]
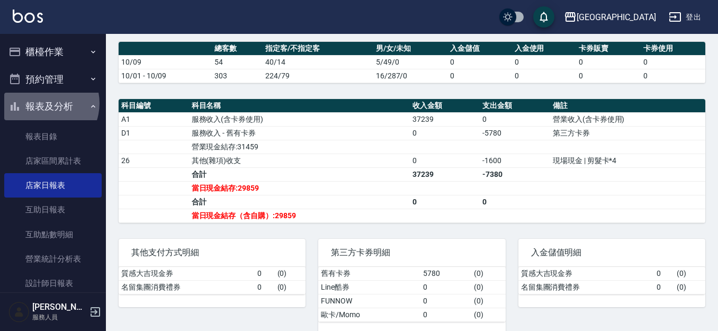
drag, startPoint x: 43, startPoint y: 103, endPoint x: 53, endPoint y: 100, distance: 11.1
click at [46, 102] on button "報表及分析" at bounding box center [52, 107] width 97 height 28
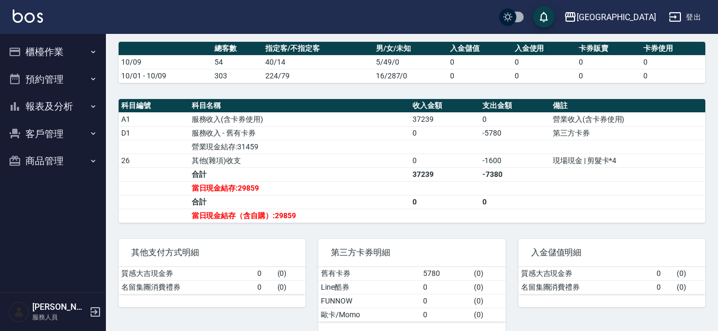
click at [63, 45] on button "櫃檯作業" at bounding box center [52, 52] width 97 height 28
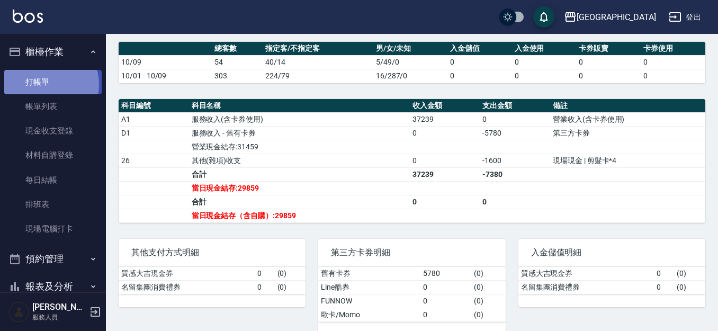
click at [46, 84] on link "打帳單" at bounding box center [52, 82] width 97 height 24
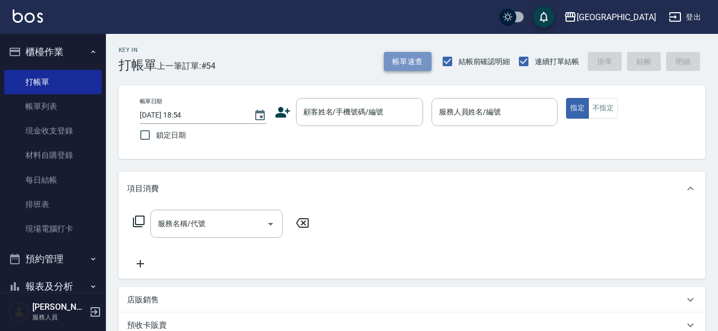
click at [406, 60] on button "帳單速查" at bounding box center [408, 62] width 48 height 20
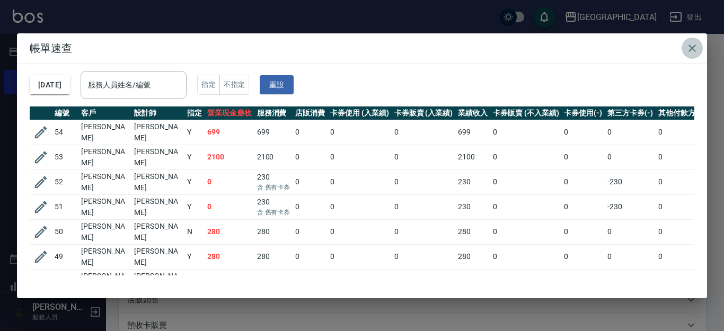
click at [692, 46] on icon "button" at bounding box center [691, 48] width 13 height 13
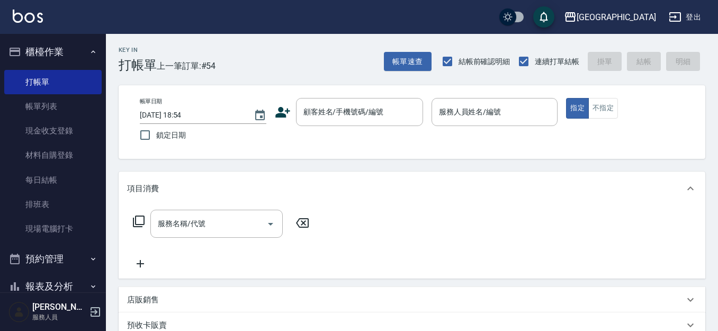
click at [59, 50] on button "櫃檯作業" at bounding box center [52, 52] width 97 height 28
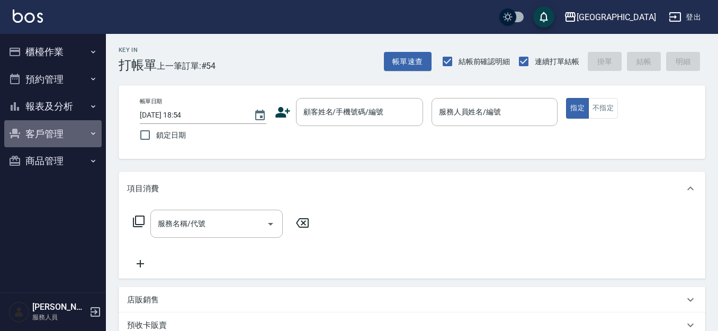
click at [56, 130] on button "客戶管理" at bounding box center [52, 134] width 97 height 28
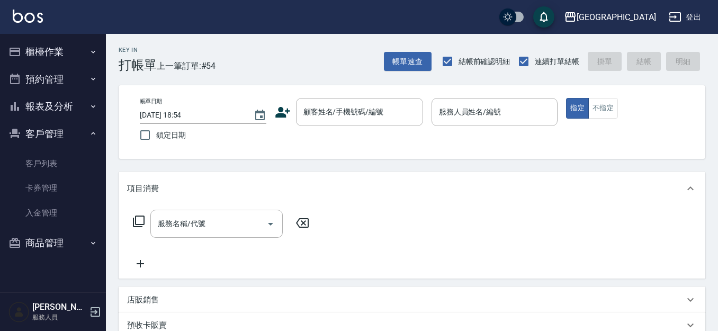
click at [55, 132] on button "客戶管理" at bounding box center [52, 134] width 97 height 28
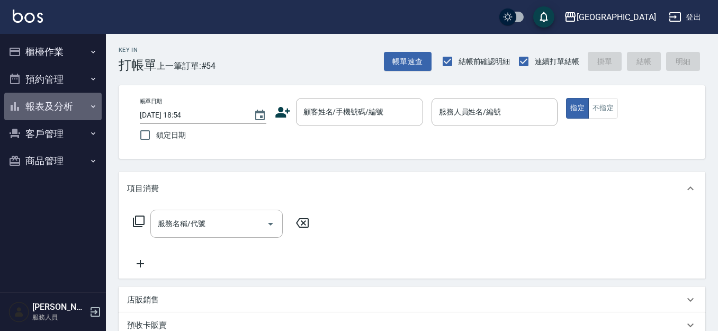
click at [57, 103] on button "報表及分析" at bounding box center [52, 107] width 97 height 28
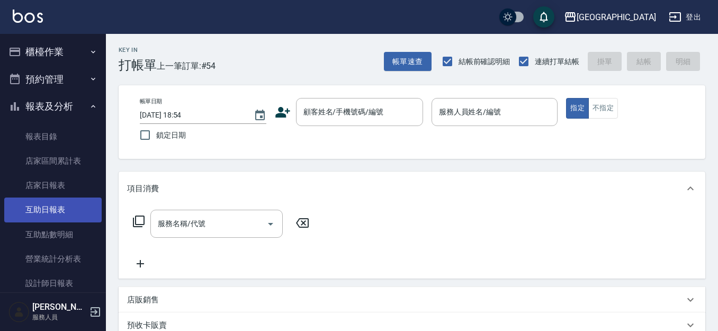
click at [78, 208] on link "互助日報表" at bounding box center [52, 210] width 97 height 24
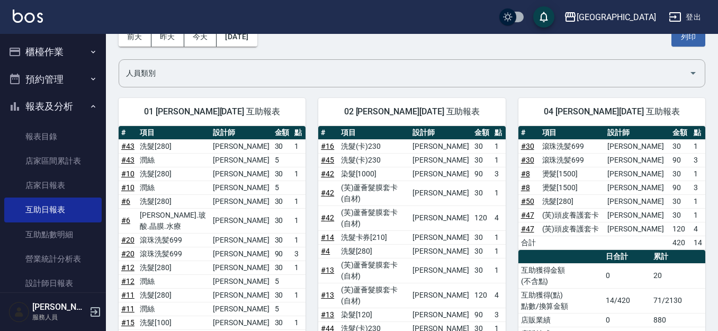
scroll to position [58, 0]
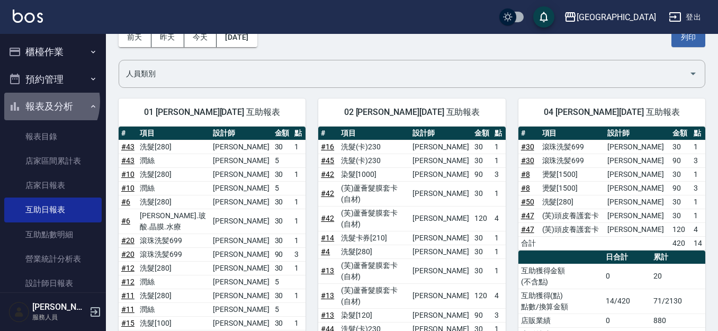
click at [40, 102] on button "報表及分析" at bounding box center [52, 107] width 97 height 28
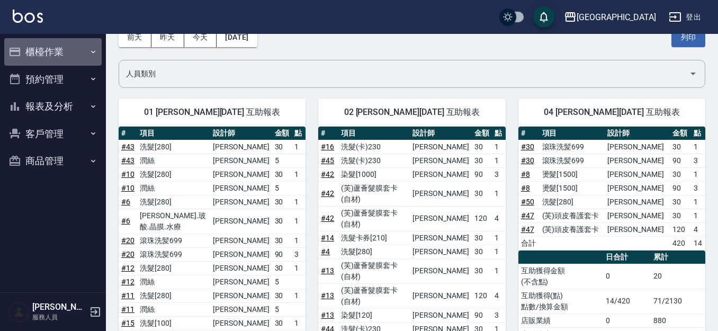
click at [51, 52] on button "櫃檯作業" at bounding box center [52, 52] width 97 height 28
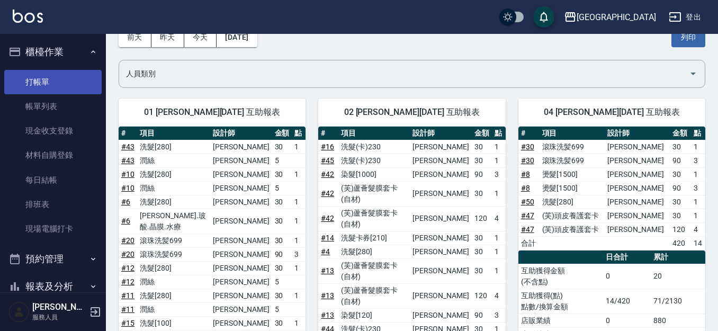
click at [44, 81] on link "打帳單" at bounding box center [52, 82] width 97 height 24
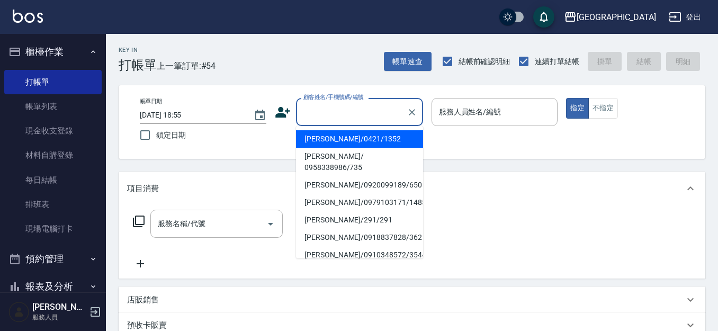
drag, startPoint x: 351, startPoint y: 112, endPoint x: 196, endPoint y: 75, distance: 159.6
click at [351, 111] on input "顧客姓名/手機號碼/編號" at bounding box center [352, 112] width 102 height 19
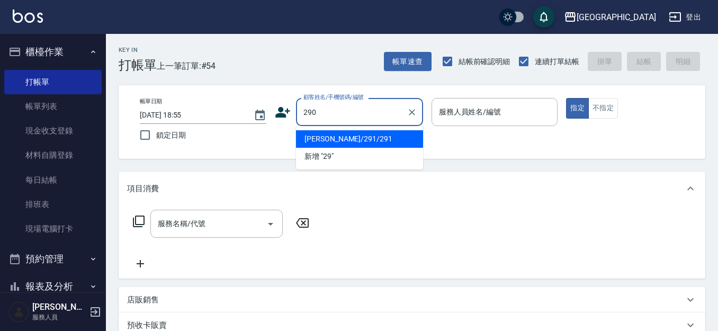
type input "290"
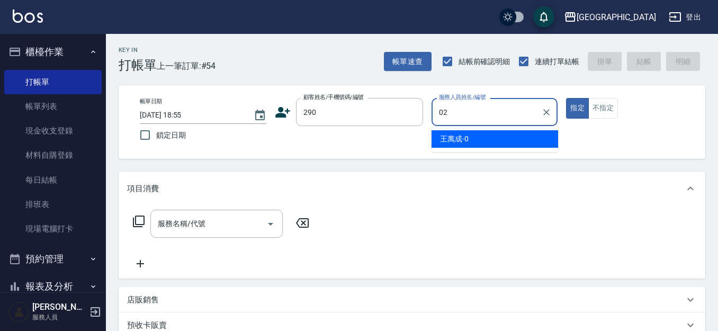
type input "[PERSON_NAME]-02"
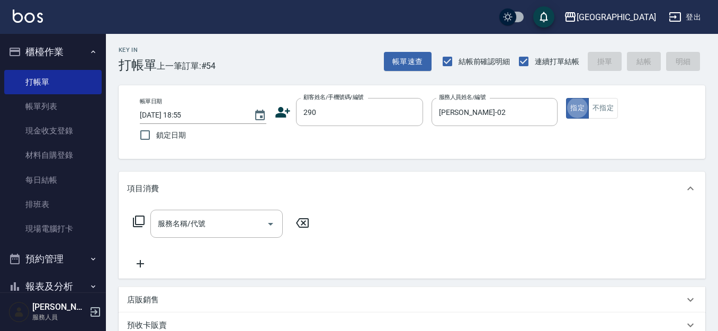
type button "true"
type input "[PERSON_NAME]/0989688802/290"
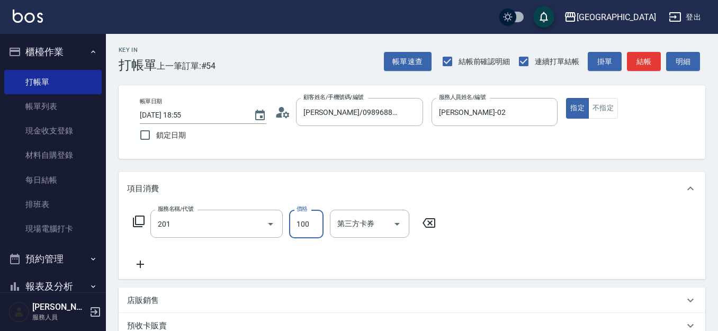
type input "洗髮[100](201)"
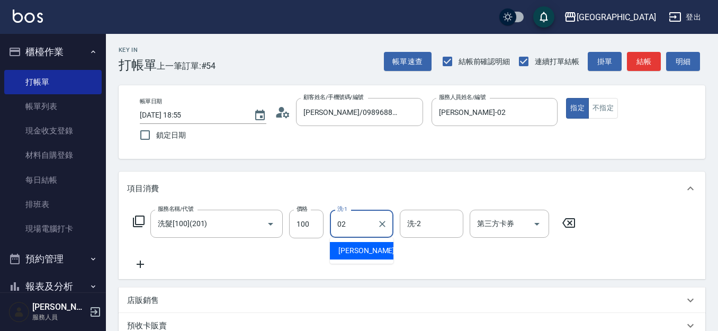
type input "[PERSON_NAME]-02"
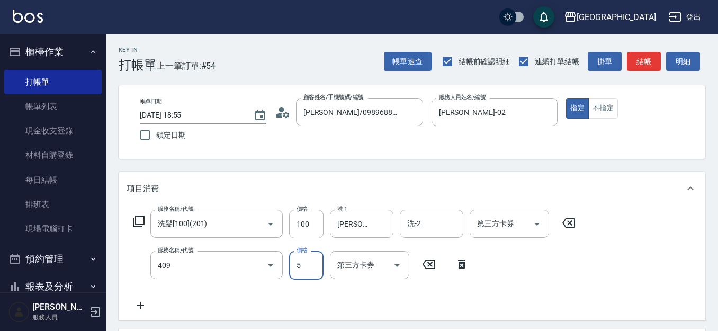
type input "剪髮(550)(409)"
type input "580"
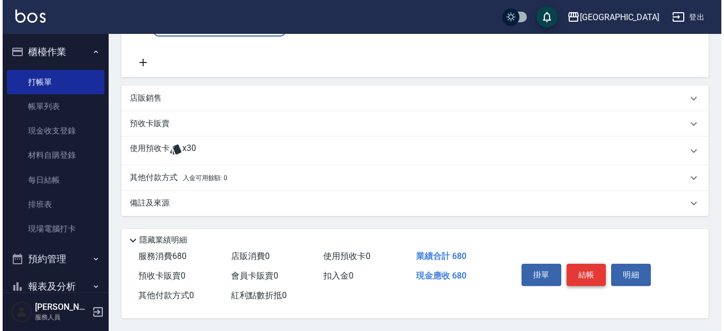
scroll to position [289, 0]
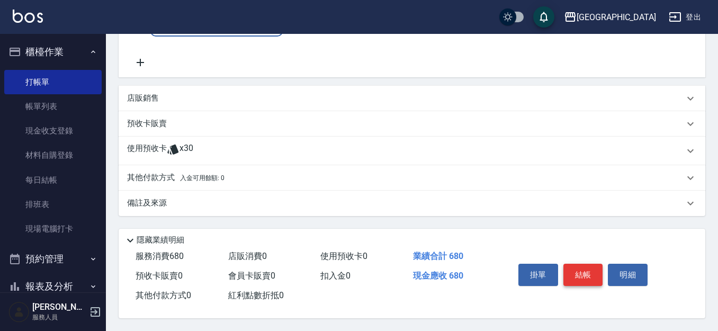
click at [587, 271] on button "結帳" at bounding box center [584, 275] width 40 height 22
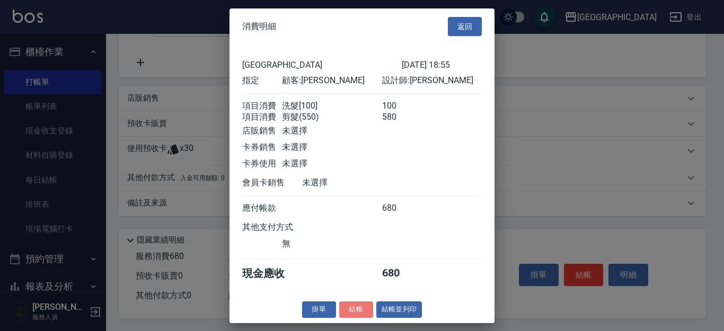
click at [352, 318] on button "結帳" at bounding box center [356, 309] width 34 height 16
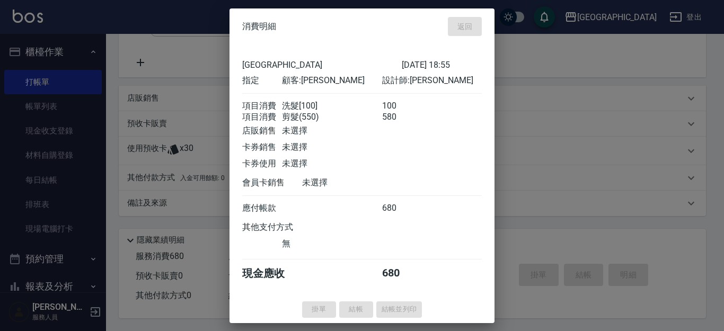
type input "[DATE] 19:17"
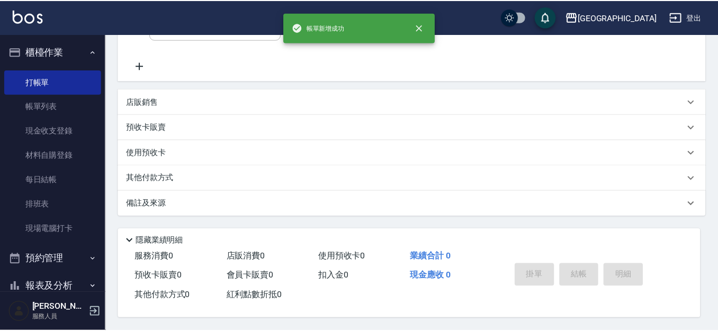
scroll to position [0, 0]
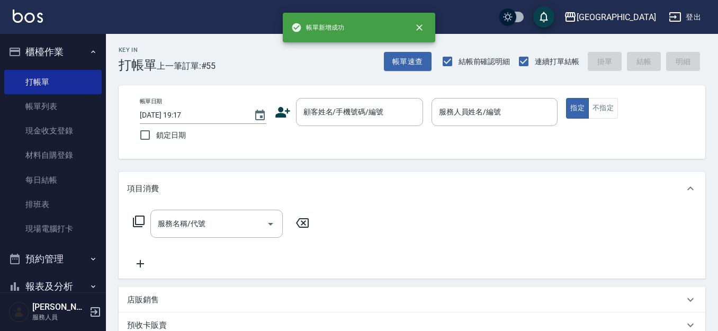
click at [61, 52] on button "櫃檯作業" at bounding box center [52, 52] width 97 height 28
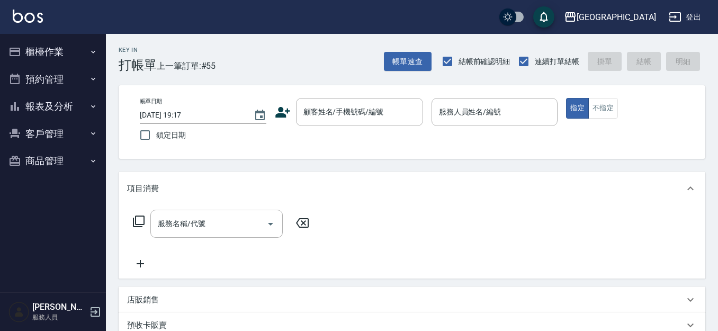
drag, startPoint x: 107, startPoint y: 16, endPoint x: 92, endPoint y: 43, distance: 30.8
click at [98, 44] on div "上越[GEOGRAPHIC_DATA] 登出 櫃檯作業 打帳單 帳單列表 現金收支登錄 材料自購登錄 每日結帳 排班表 現場電腦打卡 預約管理 預約管理 單日…" at bounding box center [359, 264] width 718 height 529
click at [418, 58] on button "帳單速查" at bounding box center [408, 62] width 48 height 20
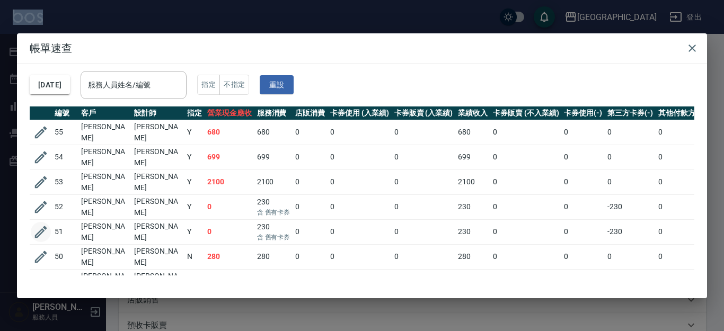
click at [37, 224] on icon "button" at bounding box center [41, 232] width 16 height 16
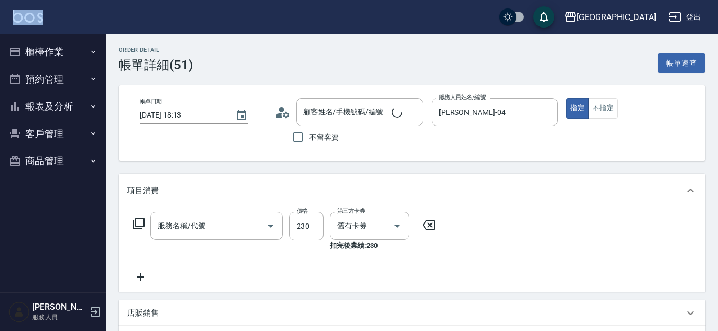
type input "[DATE] 18:13"
type input "[PERSON_NAME]-04"
type input "洗髮(卡)230(224)"
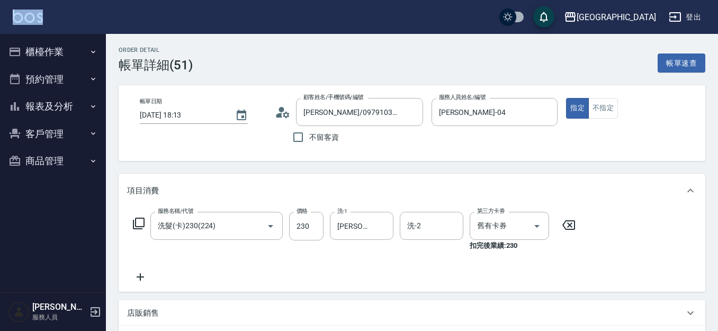
type input "[PERSON_NAME]/0979103171/1485"
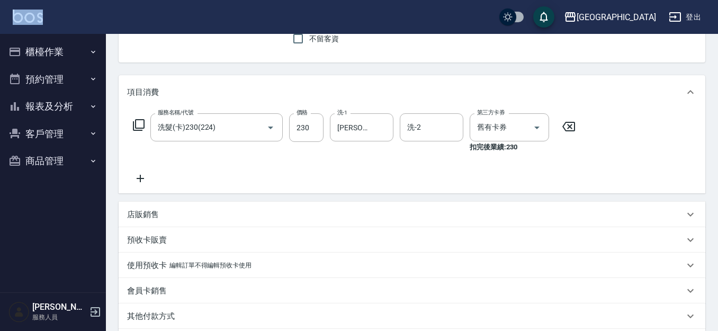
scroll to position [99, 0]
click at [149, 211] on p "店販銷售" at bounding box center [143, 214] width 32 height 11
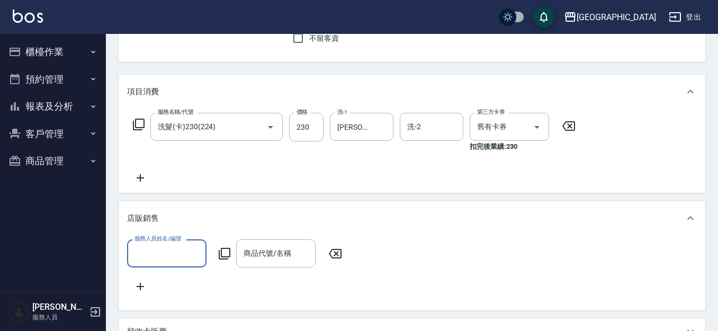
scroll to position [0, 0]
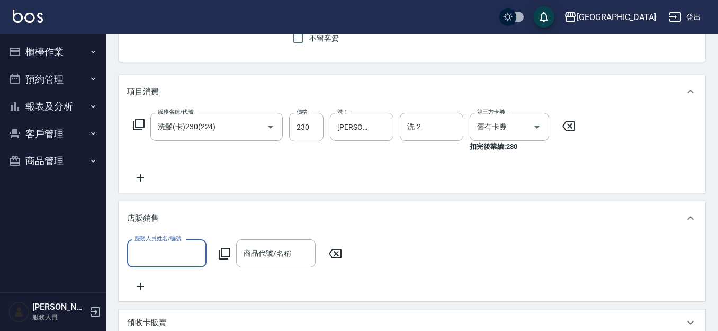
click at [190, 255] on input "服務人員姓名/編號" at bounding box center [167, 253] width 70 height 19
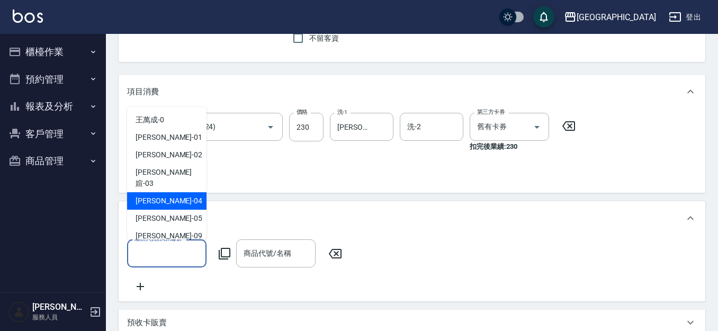
click at [179, 193] on div "[PERSON_NAME]-04" at bounding box center [166, 200] width 79 height 17
type input "[PERSON_NAME]-04"
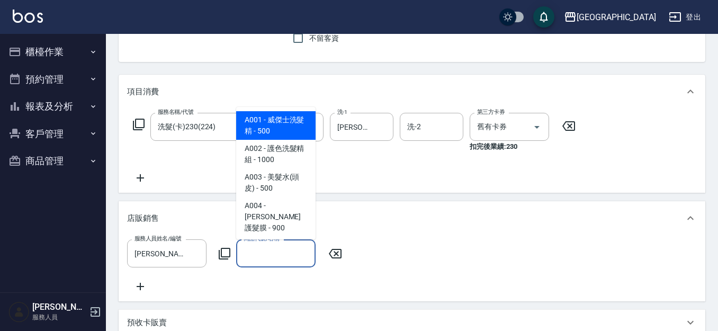
click at [269, 253] on div "商品代號/名稱 商品代號/名稱" at bounding box center [275, 253] width 79 height 28
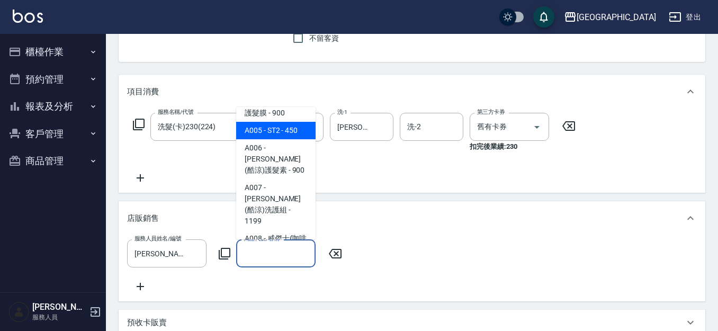
scroll to position [119, 0]
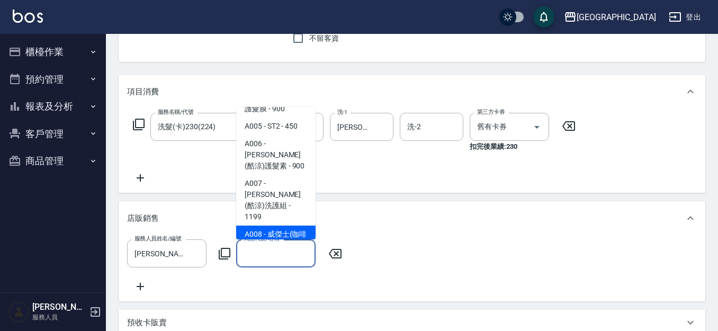
click at [275, 226] on span "A008 - 威傑士(咖啡因)洗護組 - 1099" at bounding box center [275, 240] width 79 height 29
type input "威傑士(咖啡因)洗護組"
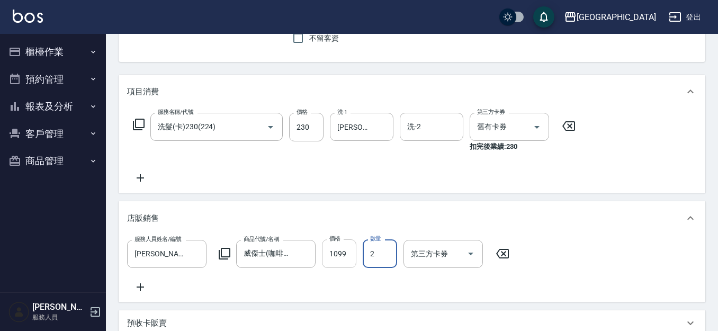
type input "2"
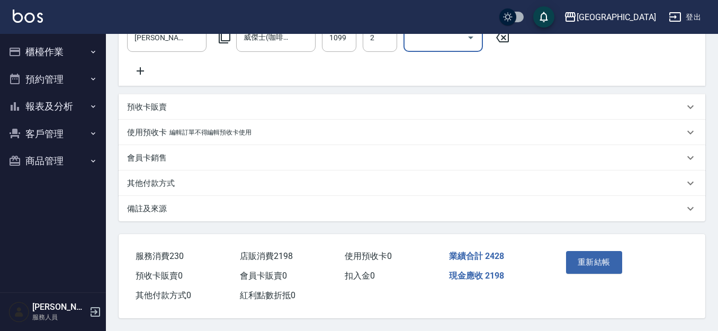
scroll to position [329, 0]
click at [592, 254] on button "重新結帳" at bounding box center [594, 262] width 56 height 22
click at [58, 53] on button "櫃檯作業" at bounding box center [52, 52] width 97 height 28
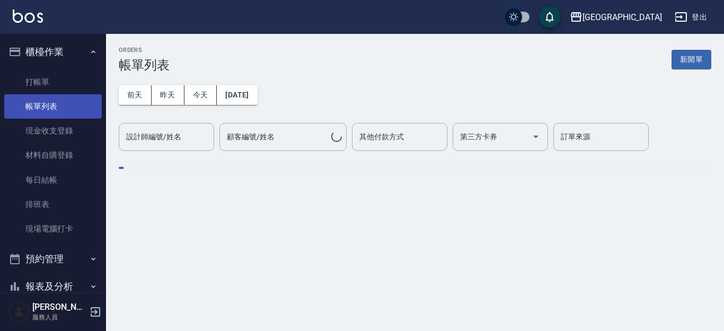
click at [62, 80] on link "打帳單" at bounding box center [52, 82] width 97 height 24
